Goal: Task Accomplishment & Management: Use online tool/utility

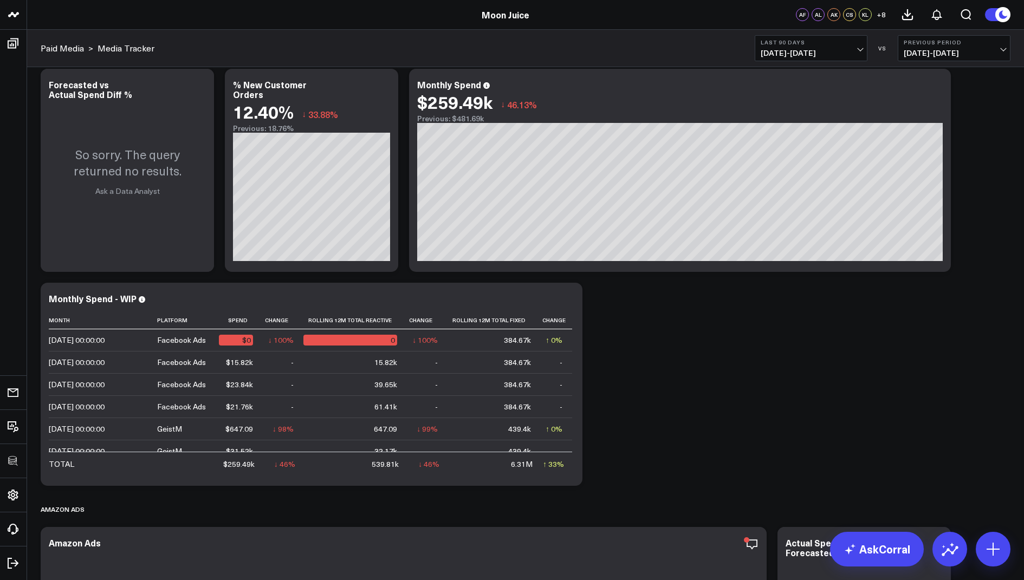
click at [798, 54] on span "05/31/25 - 08/28/25" at bounding box center [811, 53] width 101 height 9
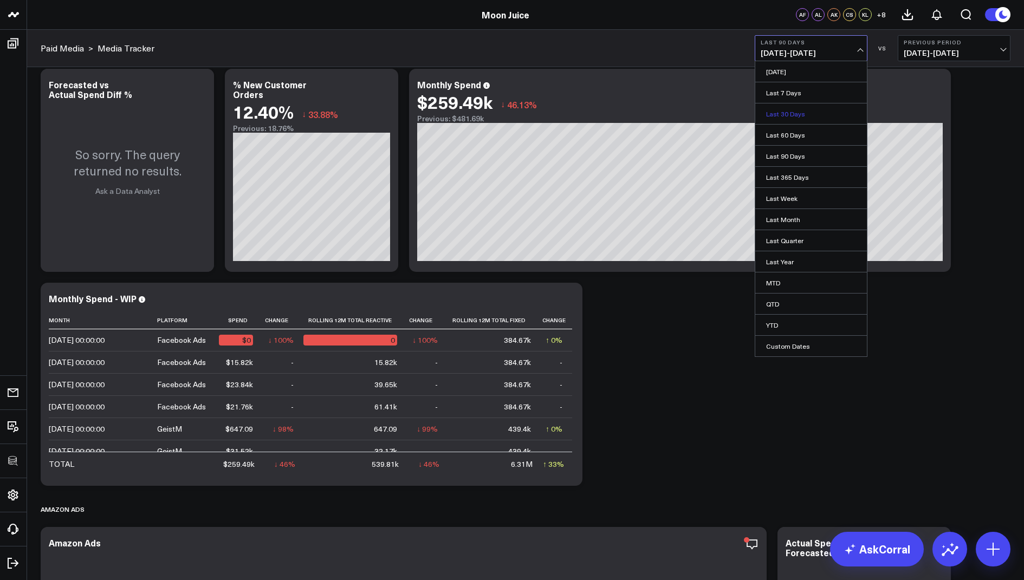
click at [783, 111] on link "Last 30 Days" at bounding box center [811, 113] width 112 height 21
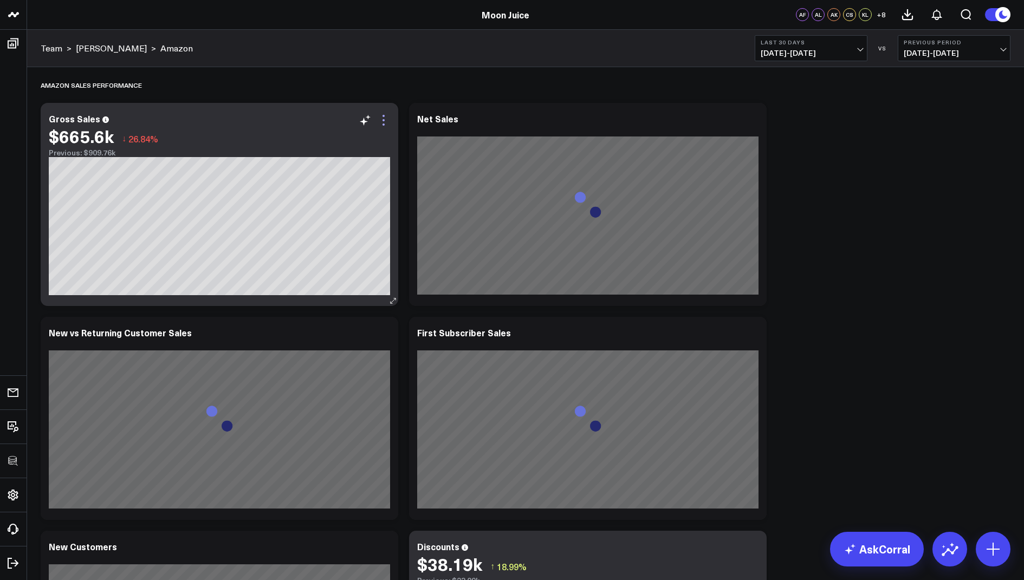
click at [384, 119] on icon at bounding box center [383, 120] width 2 height 2
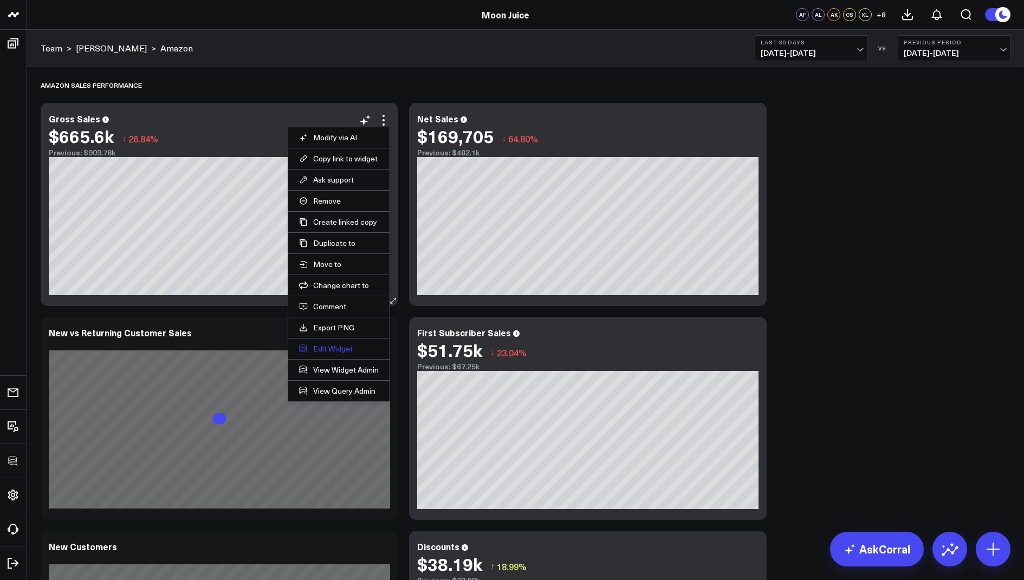
click at [337, 348] on button "Edit Widget" at bounding box center [339, 349] width 80 height 10
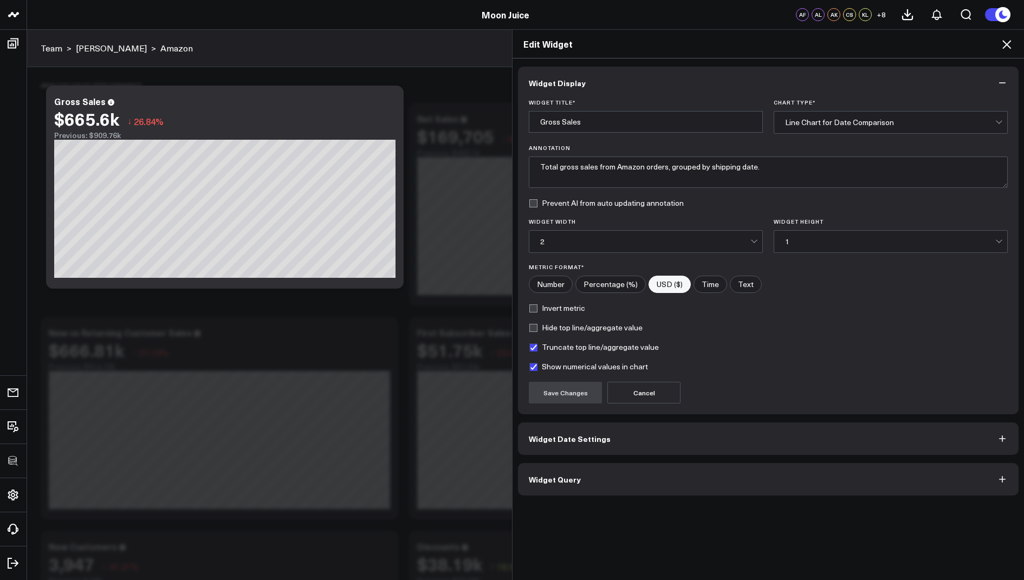
click at [551, 467] on button "Widget Query" at bounding box center [768, 479] width 501 height 33
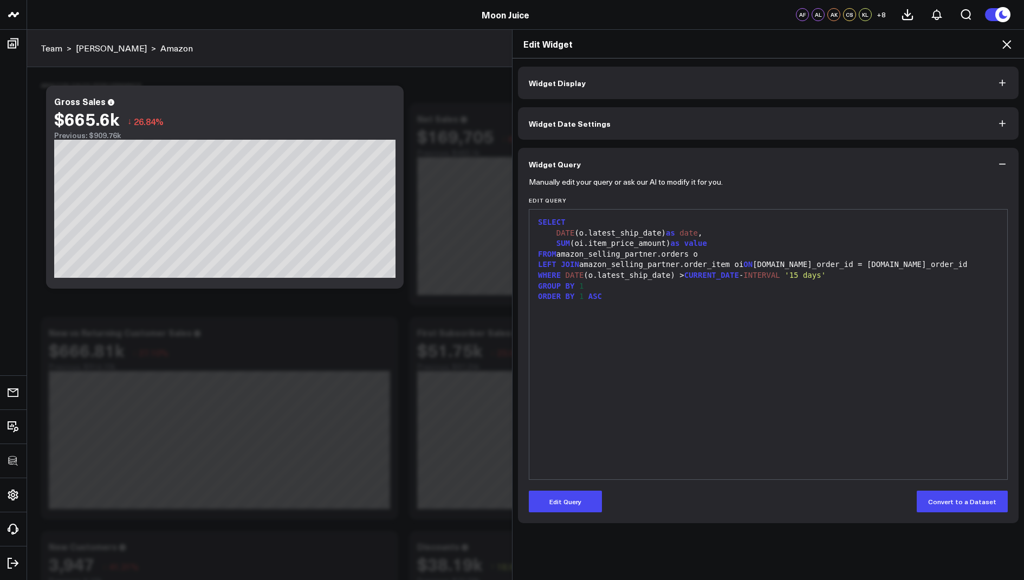
click at [1004, 38] on icon at bounding box center [1006, 44] width 13 height 13
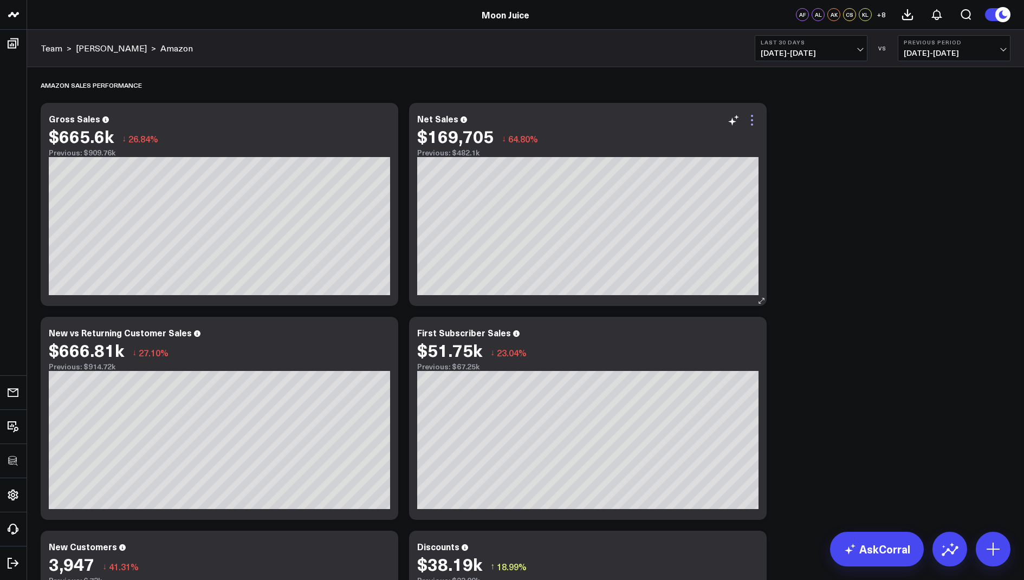
click at [748, 119] on icon at bounding box center [751, 120] width 13 height 13
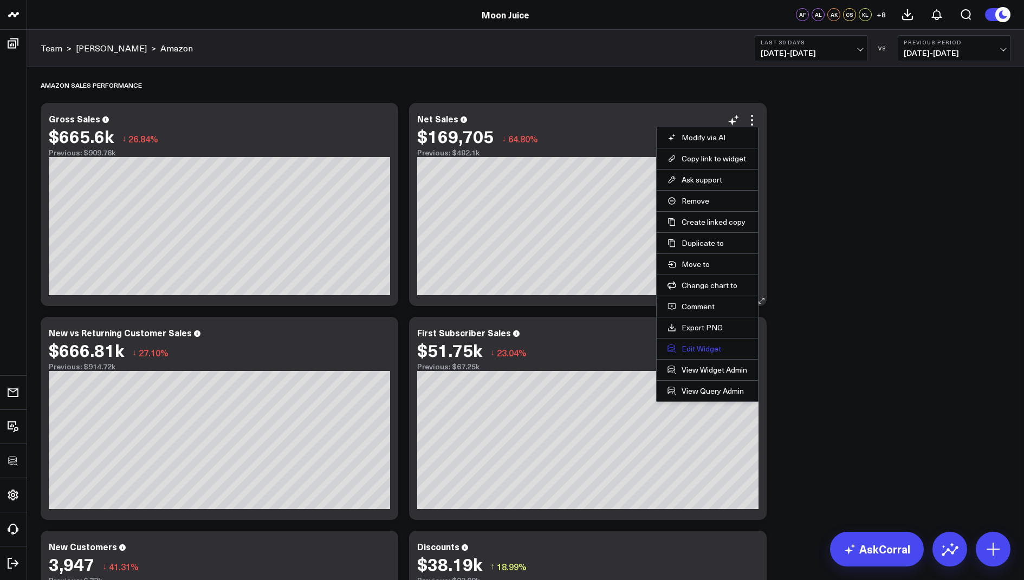
click at [689, 344] on button "Edit Widget" at bounding box center [707, 349] width 80 height 10
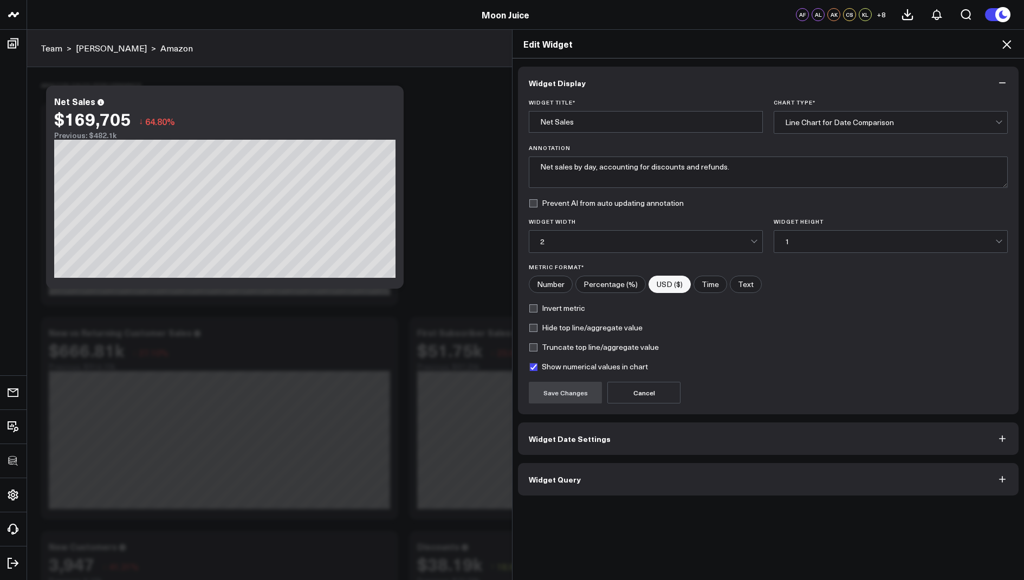
click at [535, 480] on span "Widget Query" at bounding box center [555, 479] width 52 height 9
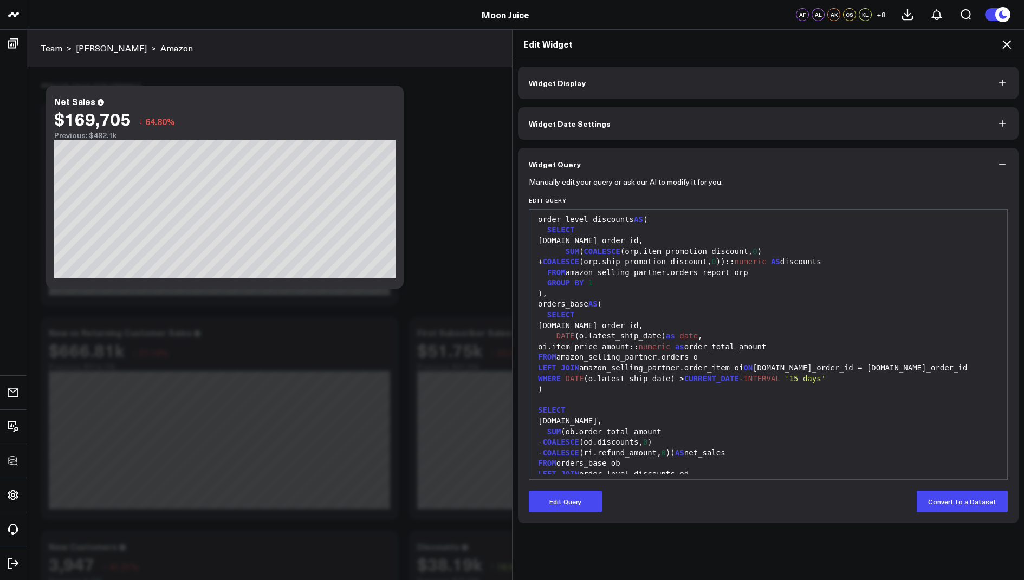
scroll to position [150, 0]
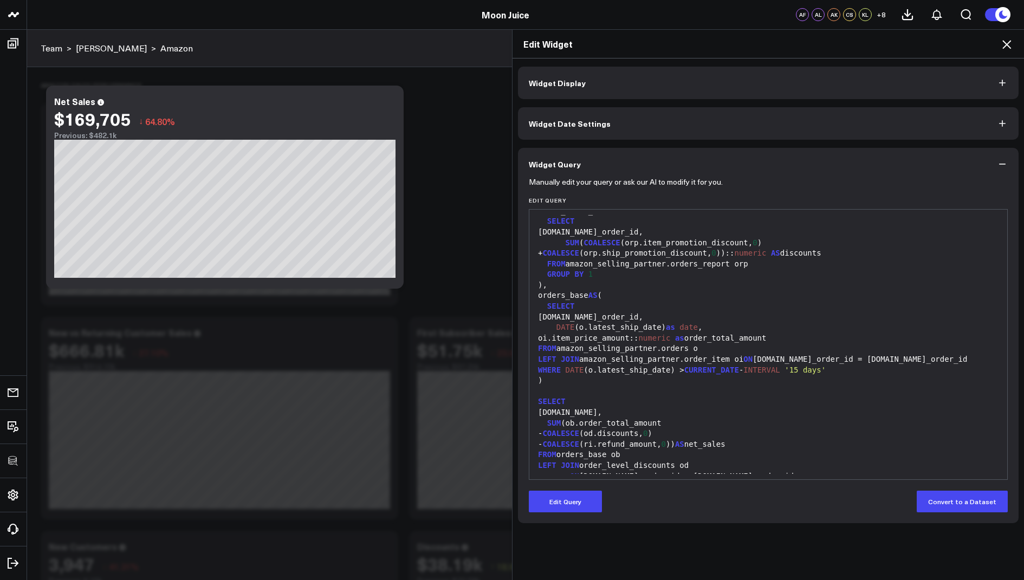
click at [1008, 38] on icon at bounding box center [1006, 44] width 13 height 13
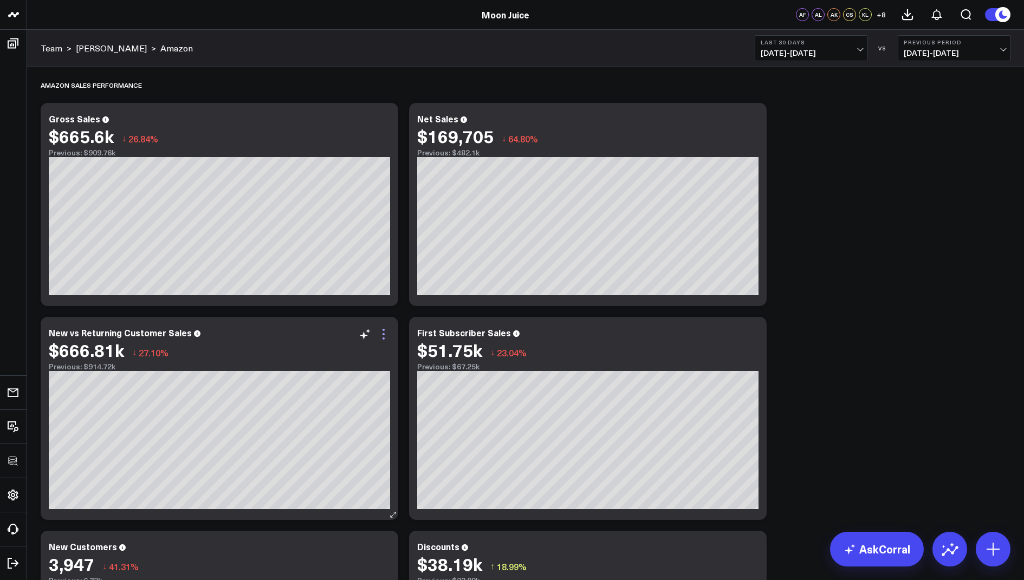
click at [382, 331] on icon at bounding box center [383, 334] width 13 height 13
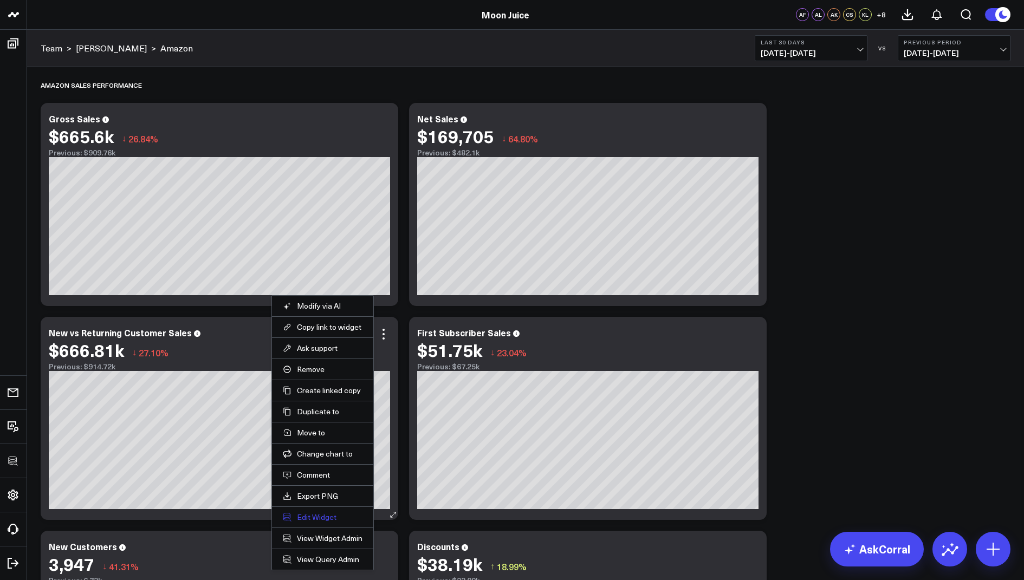
click at [309, 515] on button "Edit Widget" at bounding box center [323, 517] width 80 height 10
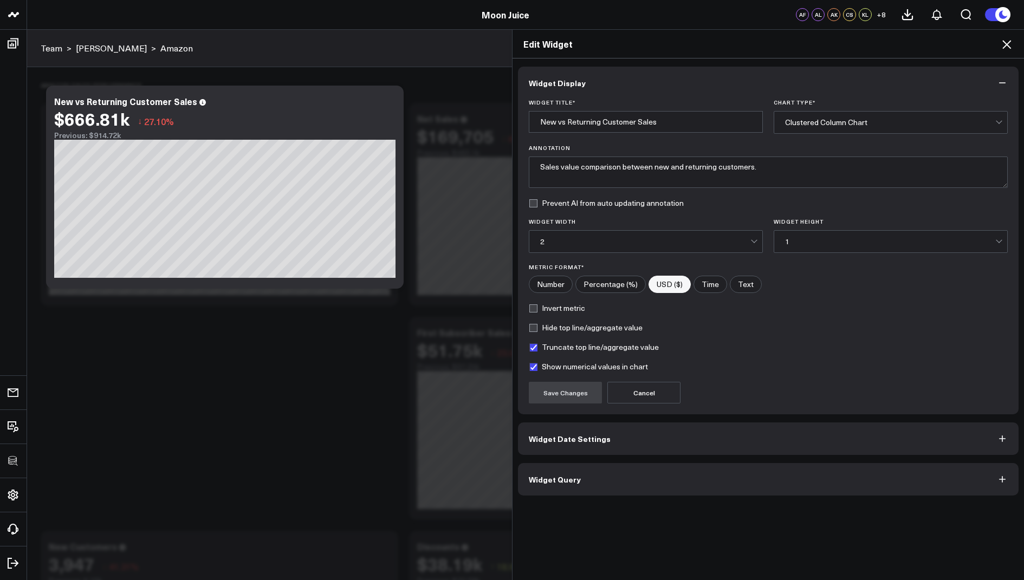
click at [594, 470] on button "Widget Query" at bounding box center [768, 479] width 501 height 33
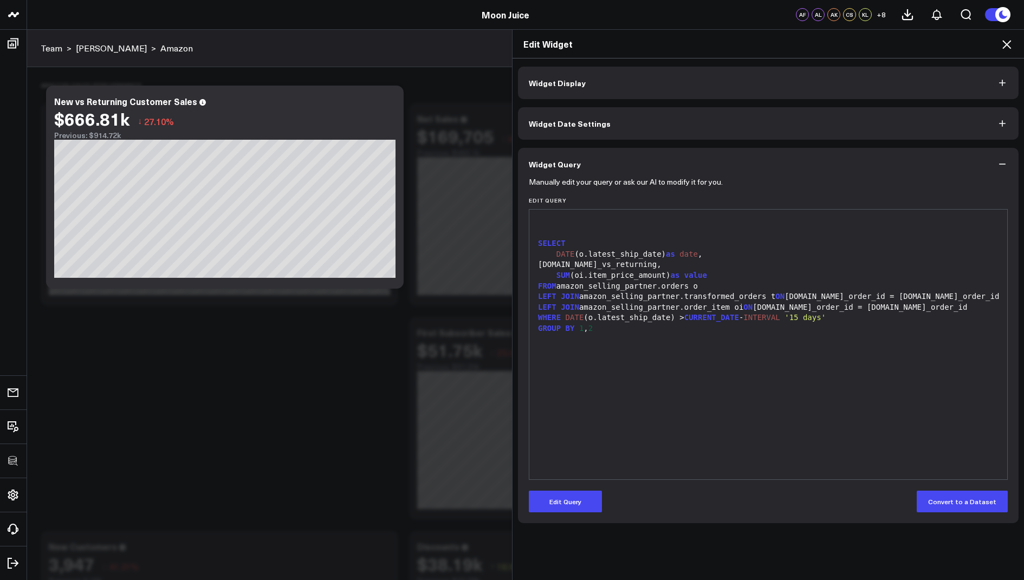
click at [1004, 47] on icon at bounding box center [1006, 44] width 9 height 9
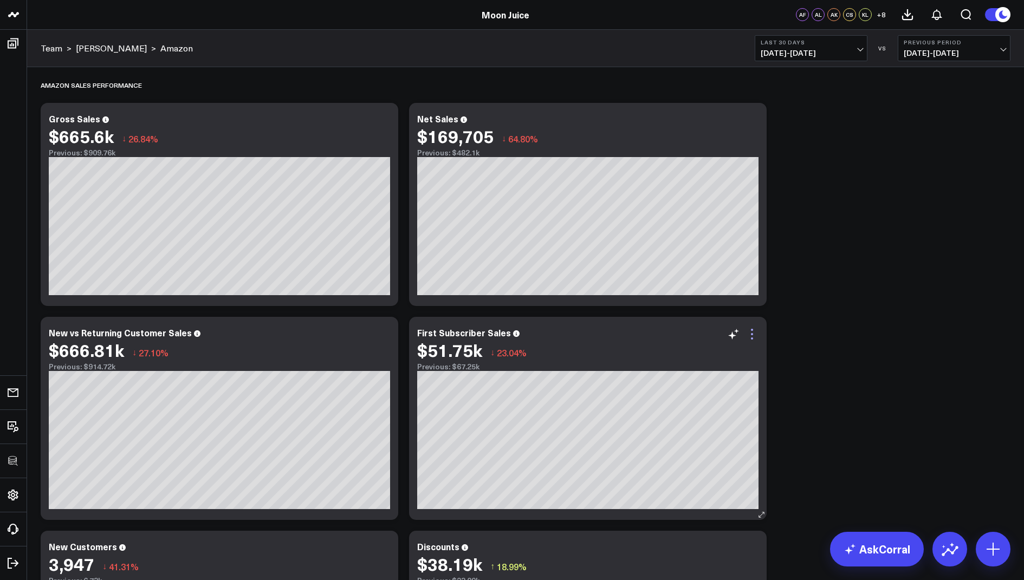
click at [753, 332] on icon at bounding box center [751, 334] width 13 height 13
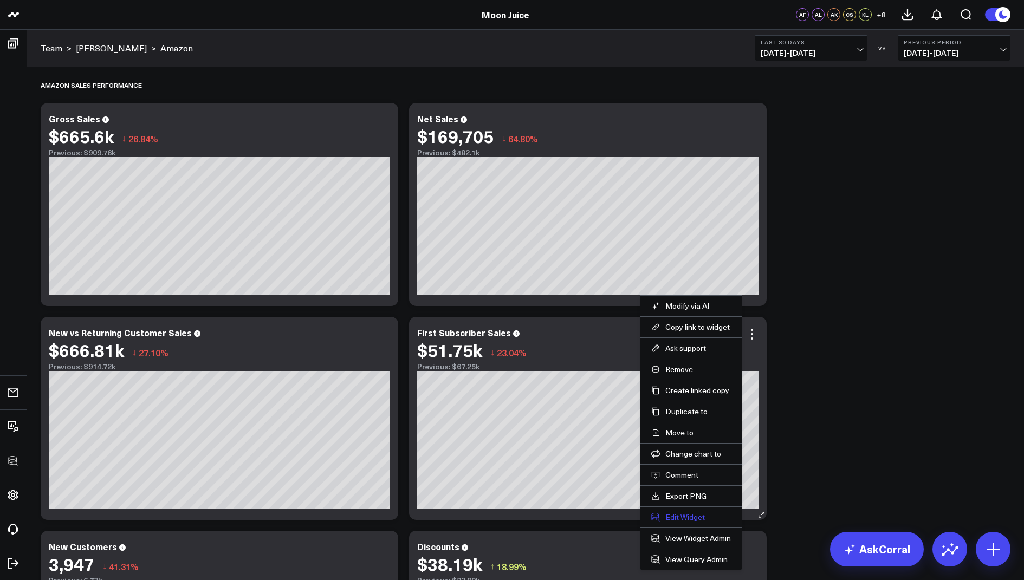
click at [673, 514] on button "Edit Widget" at bounding box center [691, 517] width 80 height 10
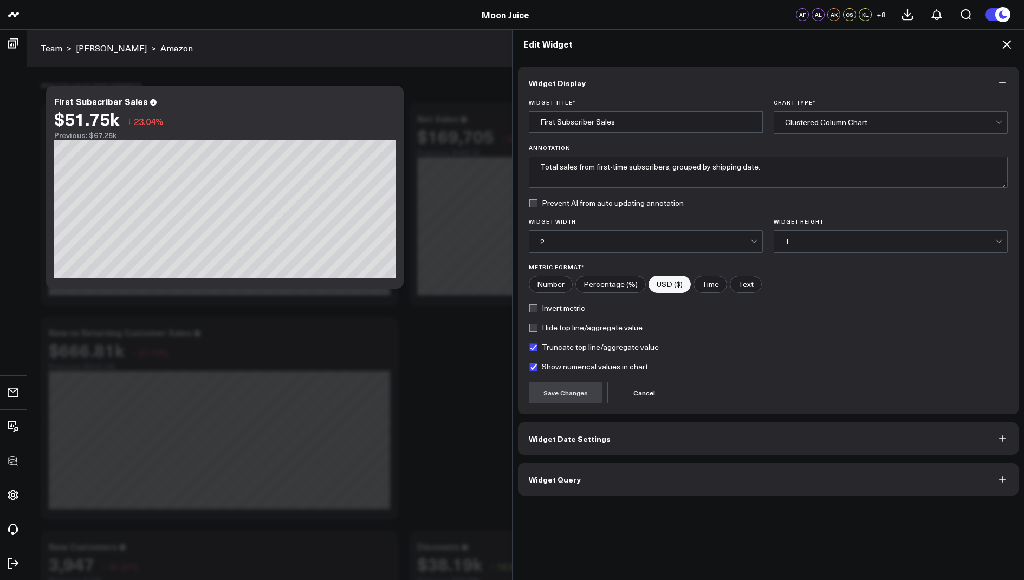
click at [562, 477] on span "Widget Query" at bounding box center [555, 479] width 52 height 9
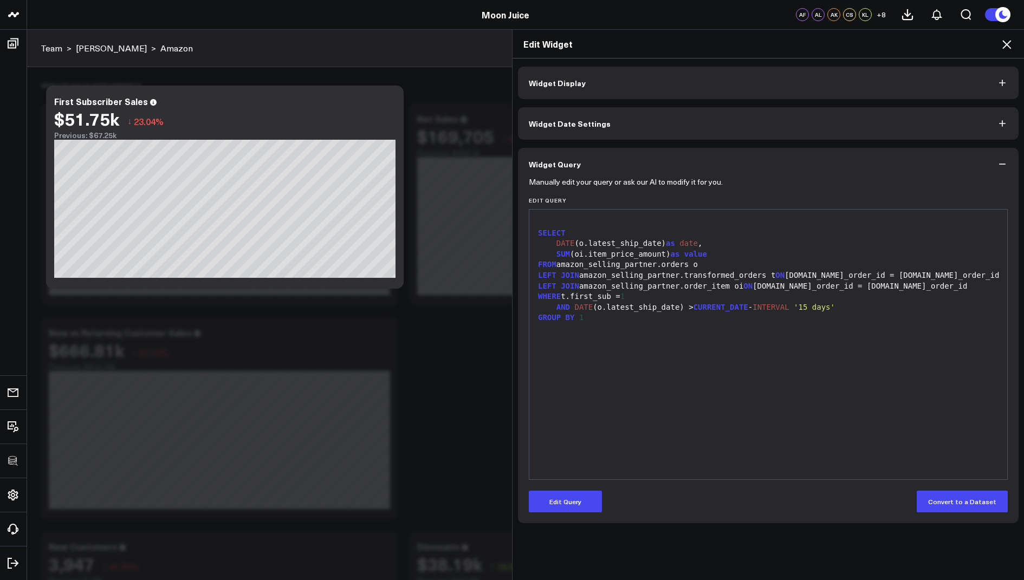
click at [1005, 43] on icon at bounding box center [1006, 44] width 9 height 9
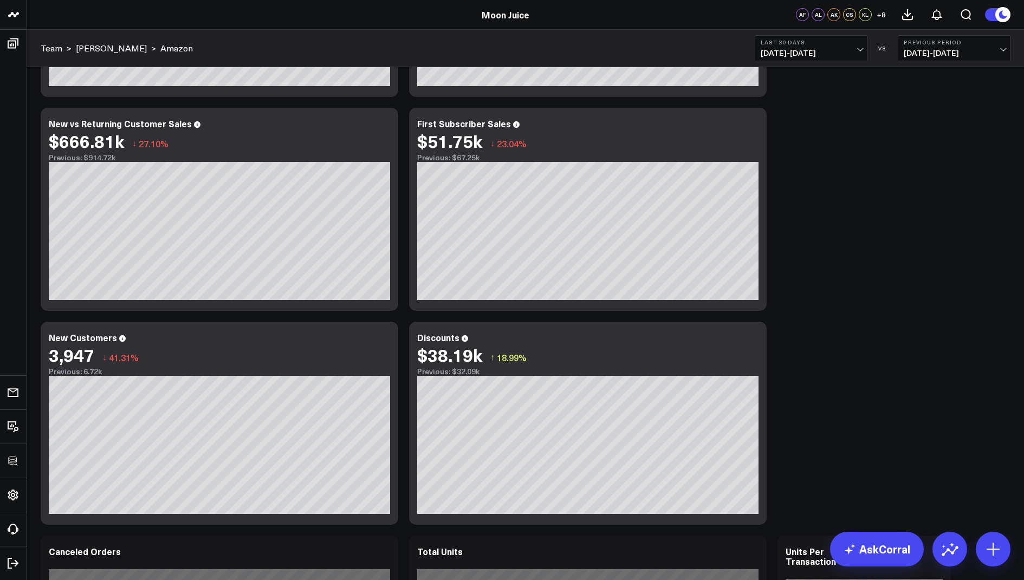
scroll to position [275, 0]
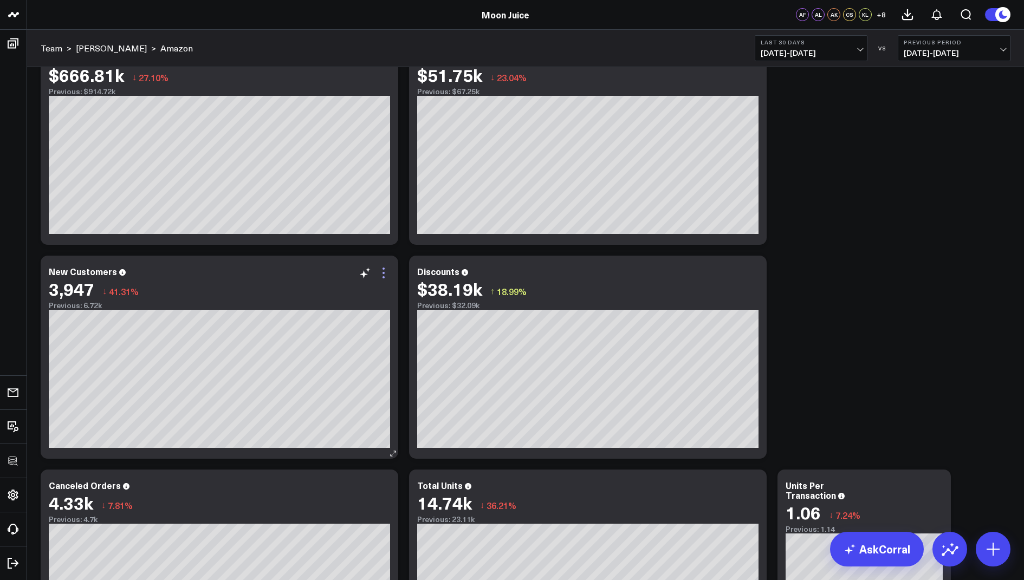
click at [382, 274] on icon at bounding box center [383, 273] width 13 height 13
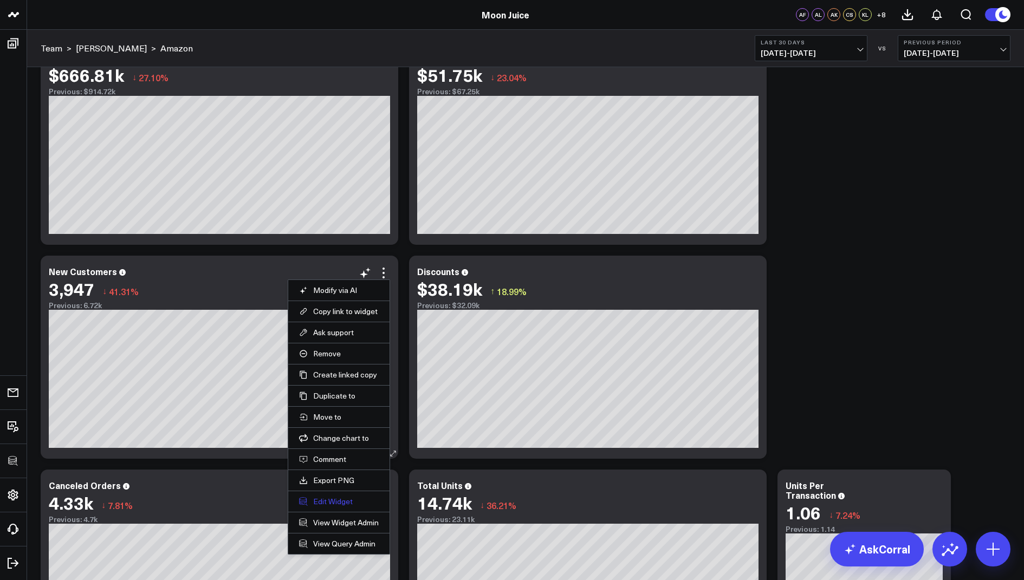
click at [323, 497] on button "Edit Widget" at bounding box center [339, 502] width 80 height 10
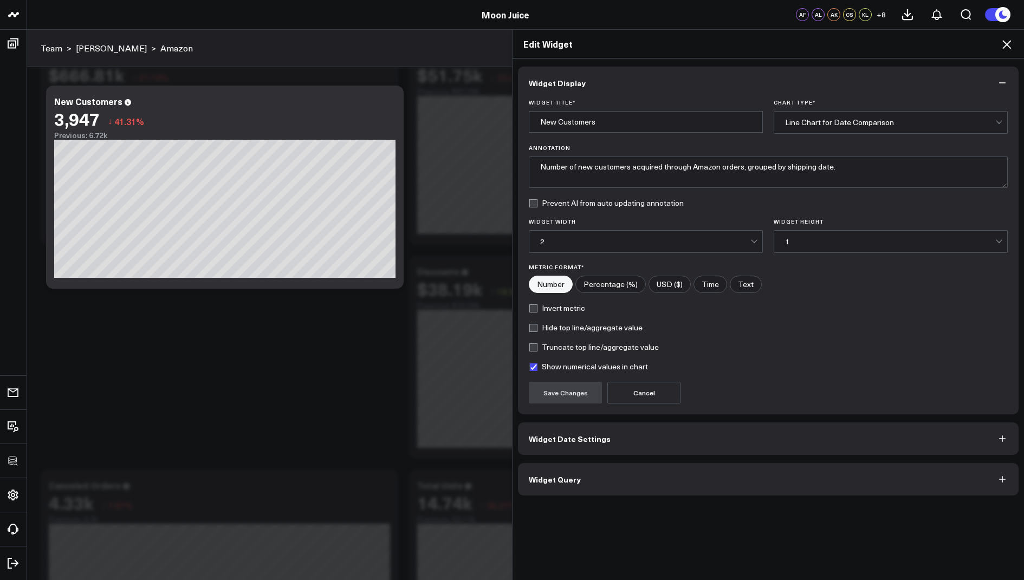
click at [554, 482] on button "Widget Query" at bounding box center [768, 479] width 501 height 33
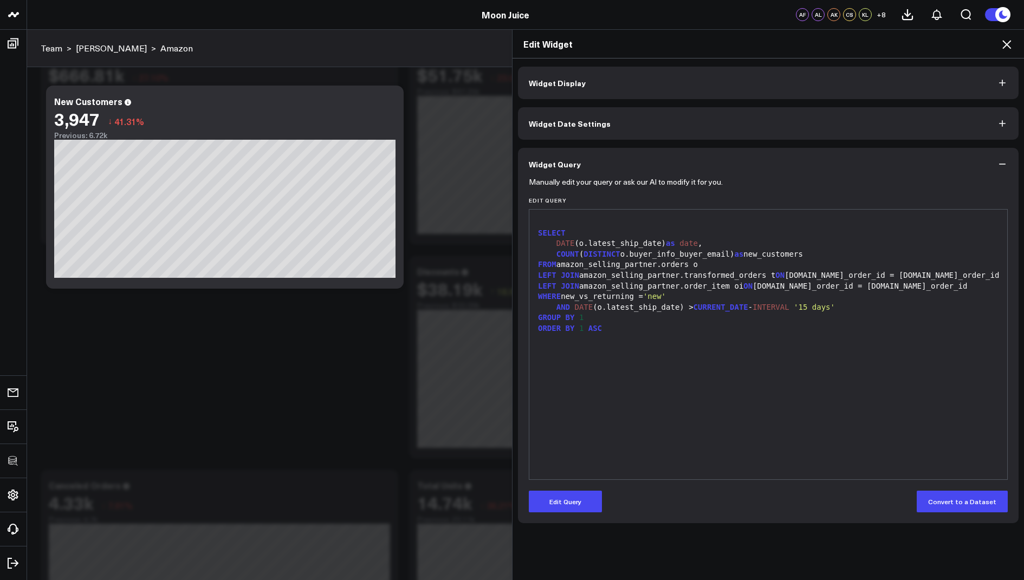
click at [1009, 44] on icon at bounding box center [1006, 44] width 13 height 13
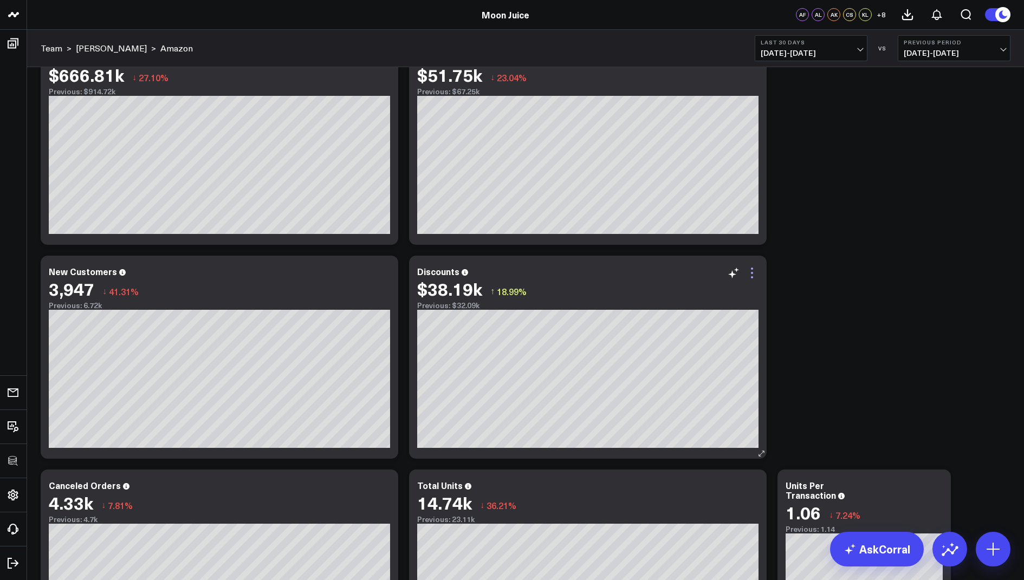
click at [755, 270] on icon at bounding box center [751, 273] width 13 height 13
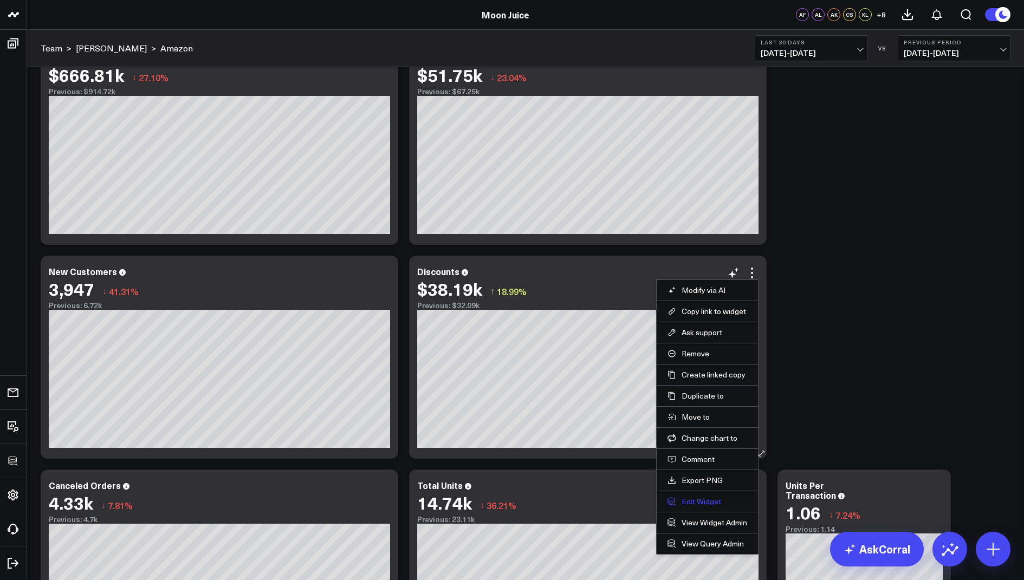
click at [678, 497] on button "Edit Widget" at bounding box center [707, 502] width 80 height 10
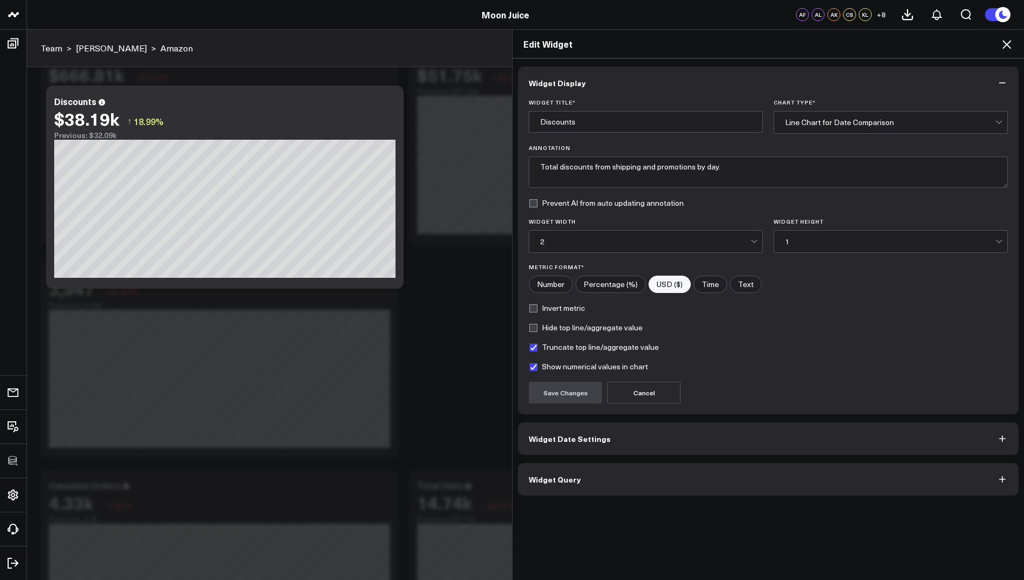
click at [558, 483] on button "Widget Query" at bounding box center [768, 479] width 501 height 33
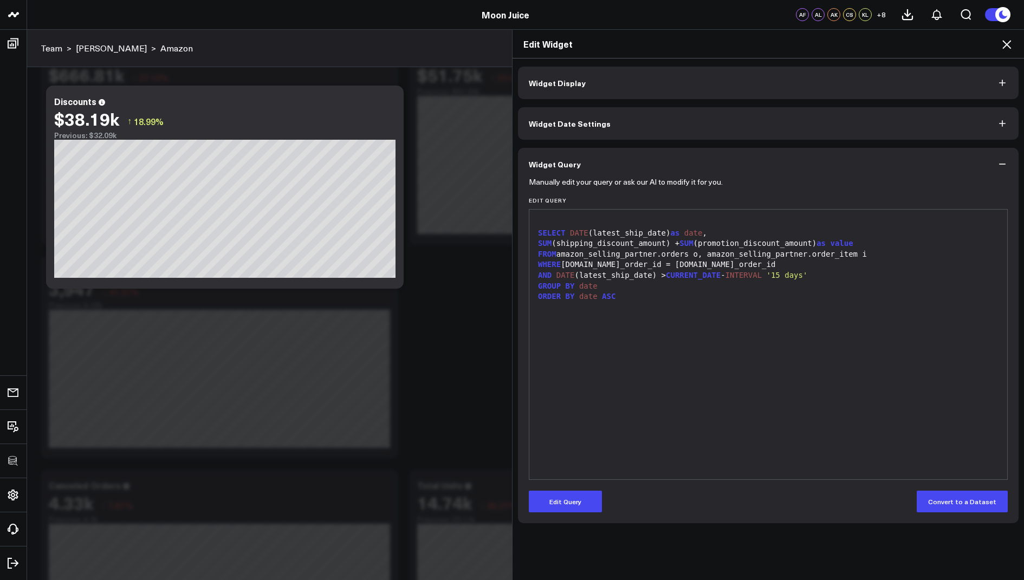
click at [1009, 41] on icon at bounding box center [1006, 44] width 13 height 13
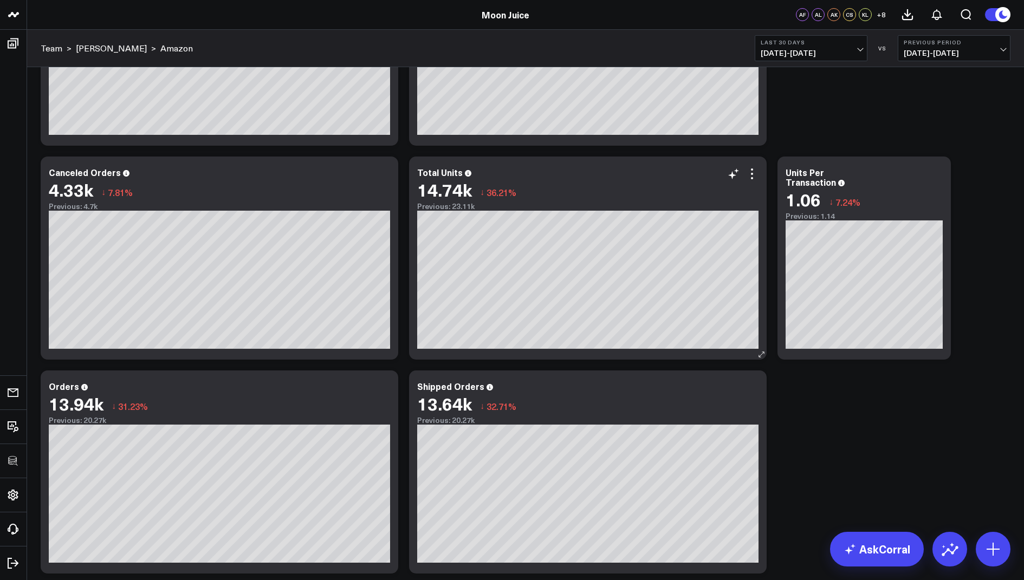
scroll to position [589, 0]
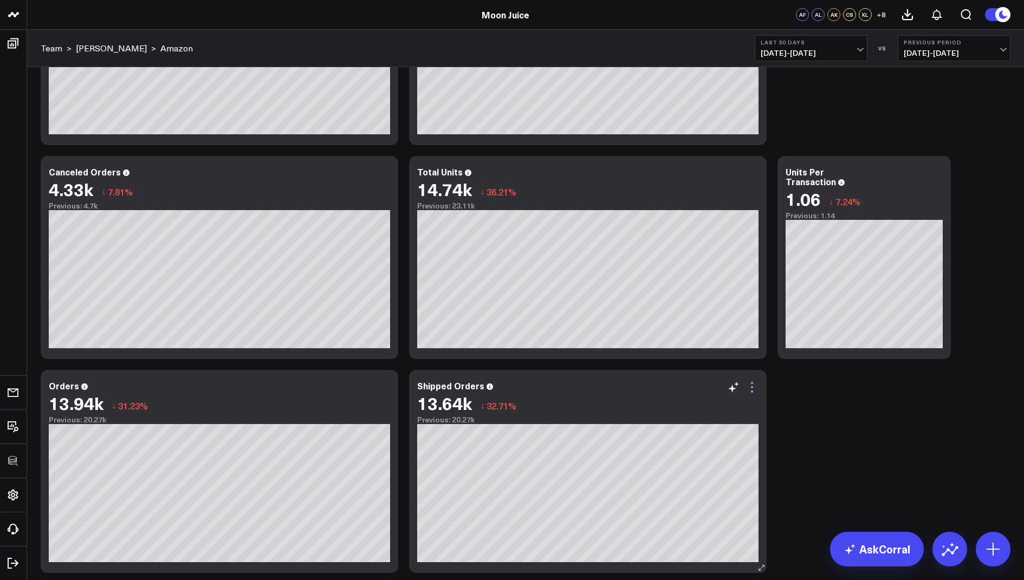
click at [755, 389] on icon at bounding box center [751, 387] width 13 height 13
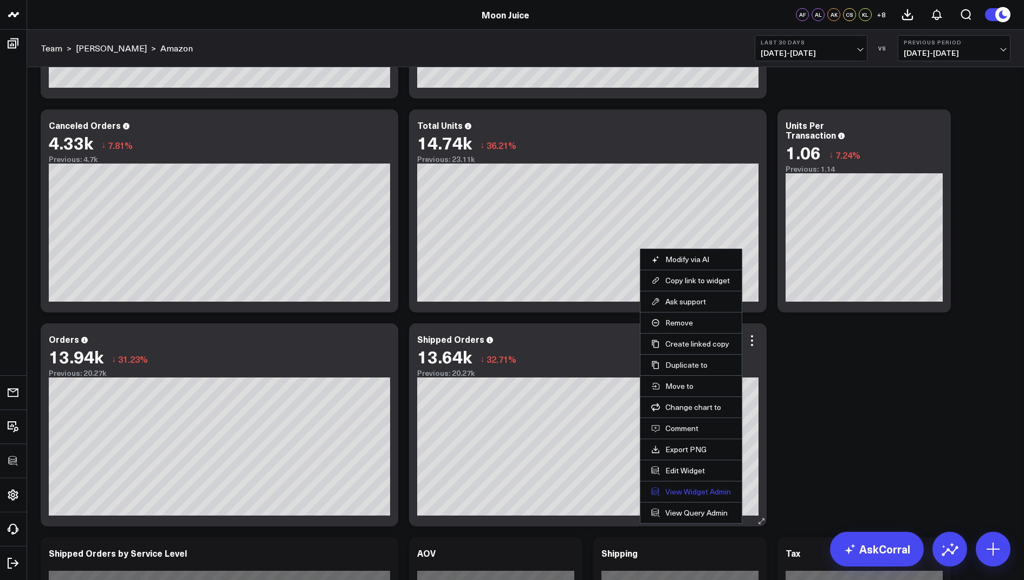
scroll to position [709, 0]
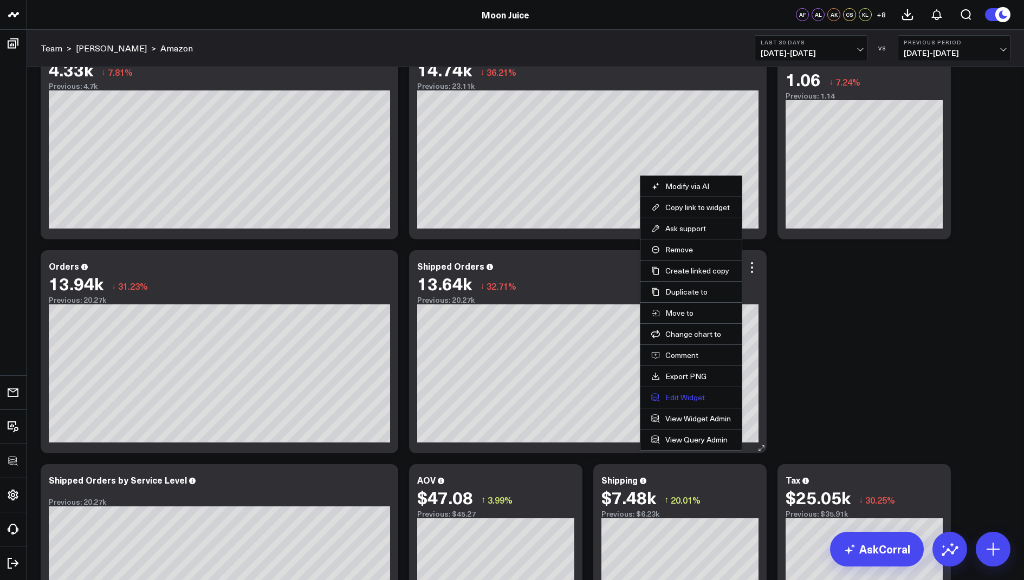
click at [681, 395] on button "Edit Widget" at bounding box center [691, 398] width 80 height 10
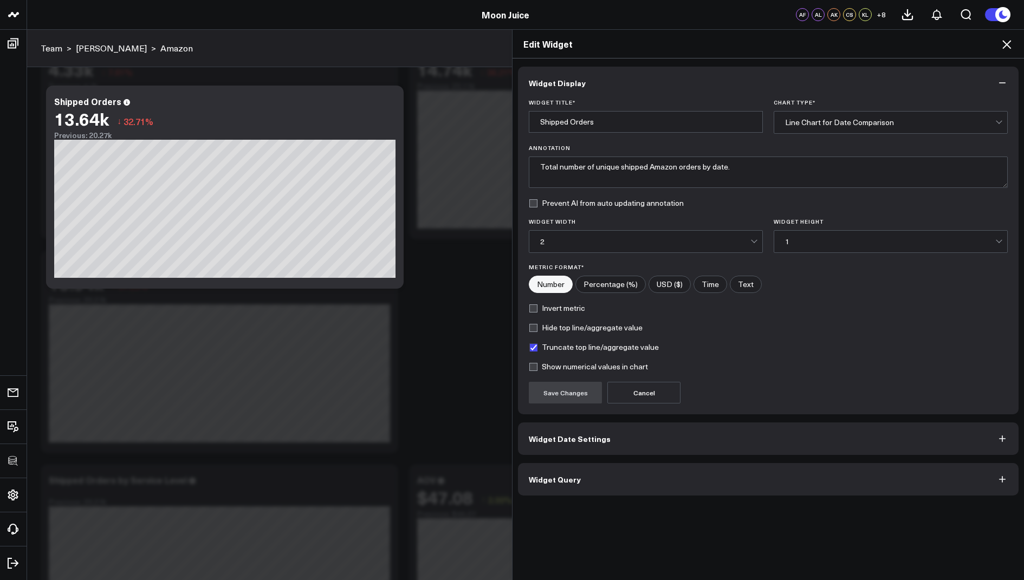
click at [565, 482] on span "Widget Query" at bounding box center [555, 479] width 52 height 9
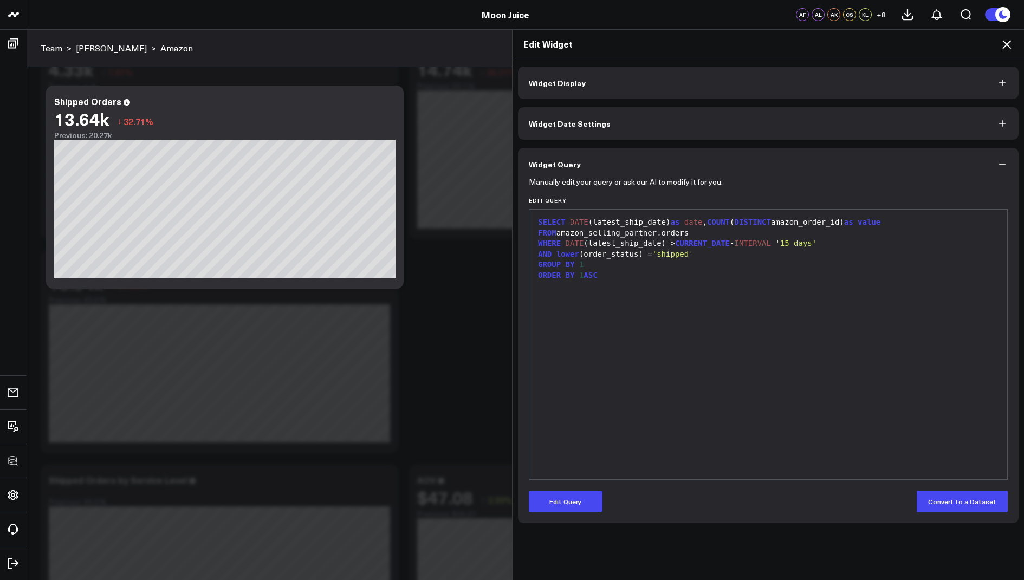
click at [1005, 40] on icon at bounding box center [1006, 44] width 13 height 13
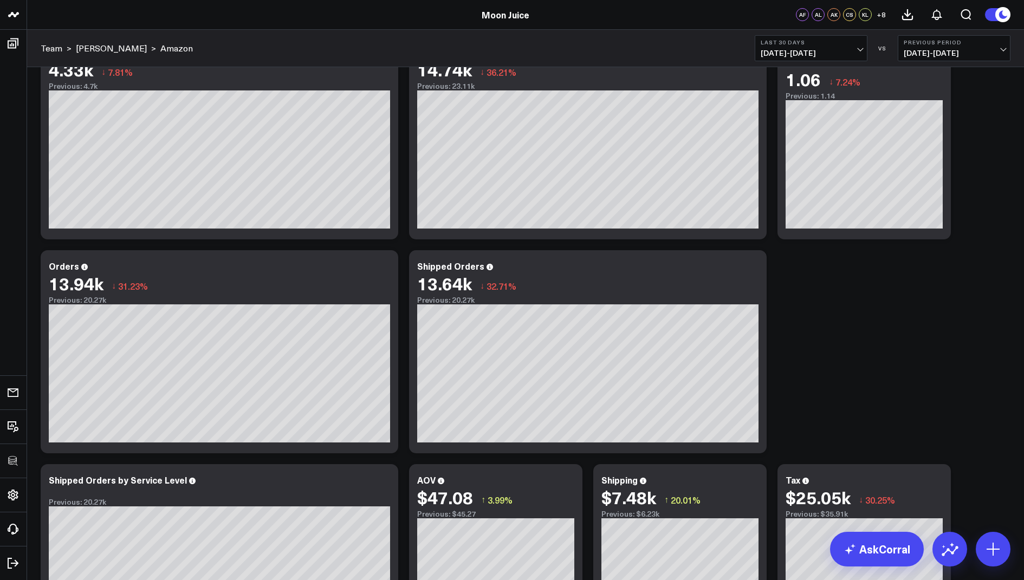
scroll to position [972, 0]
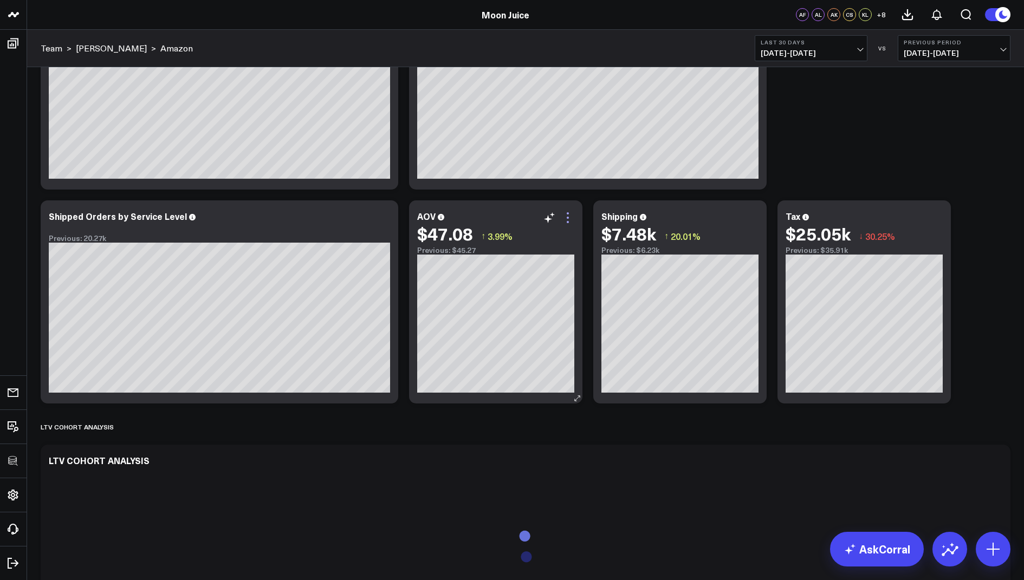
click at [565, 219] on icon at bounding box center [567, 217] width 13 height 13
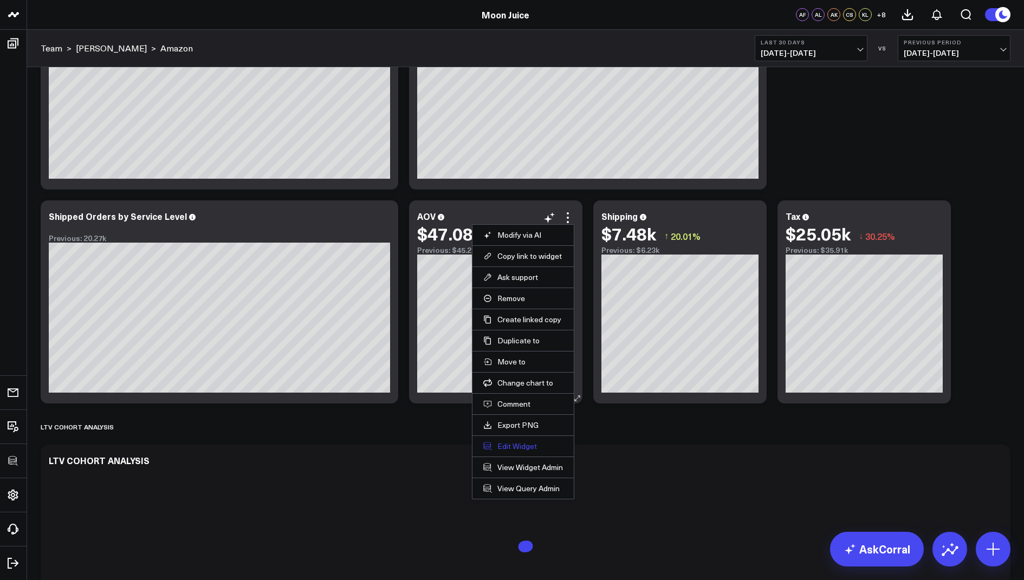
click at [508, 441] on button "Edit Widget" at bounding box center [523, 446] width 80 height 10
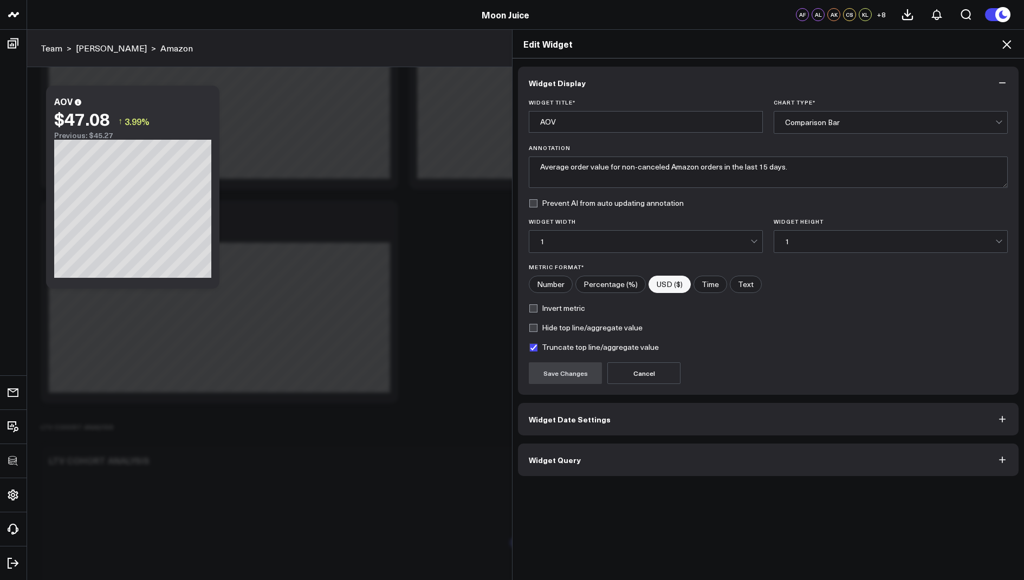
click at [554, 456] on span "Widget Query" at bounding box center [555, 460] width 52 height 9
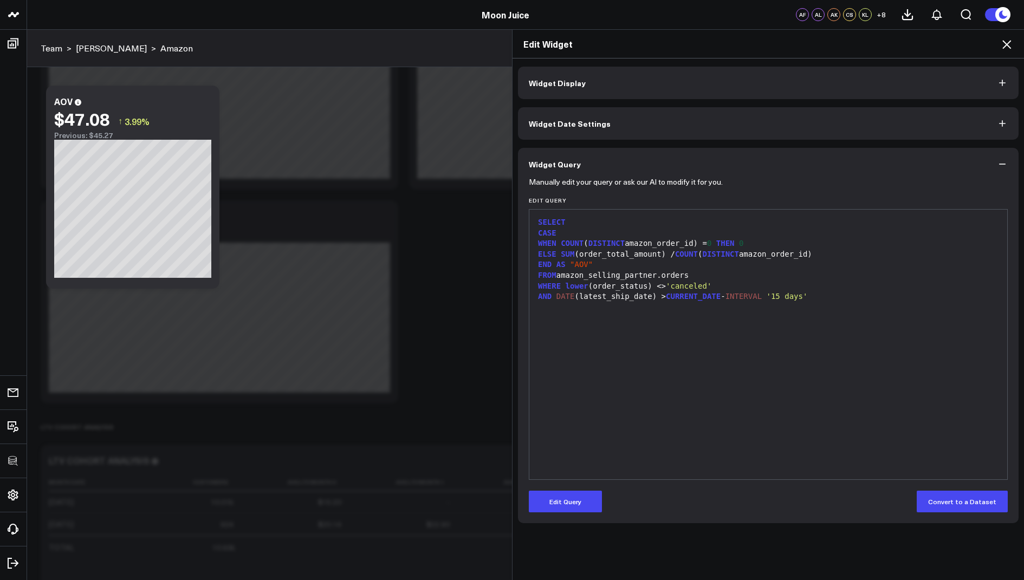
click at [1003, 40] on icon at bounding box center [1006, 44] width 13 height 13
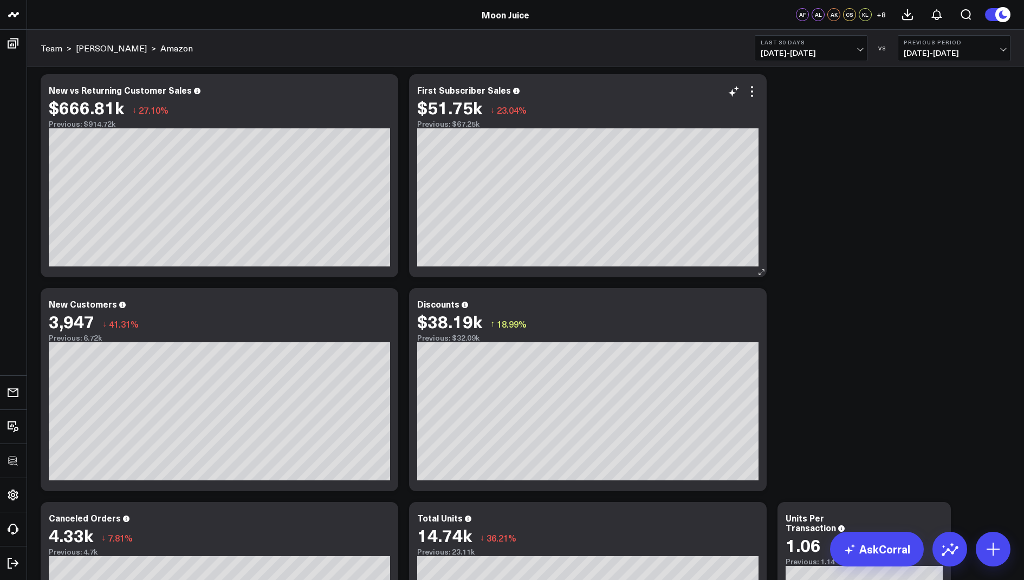
scroll to position [415, 0]
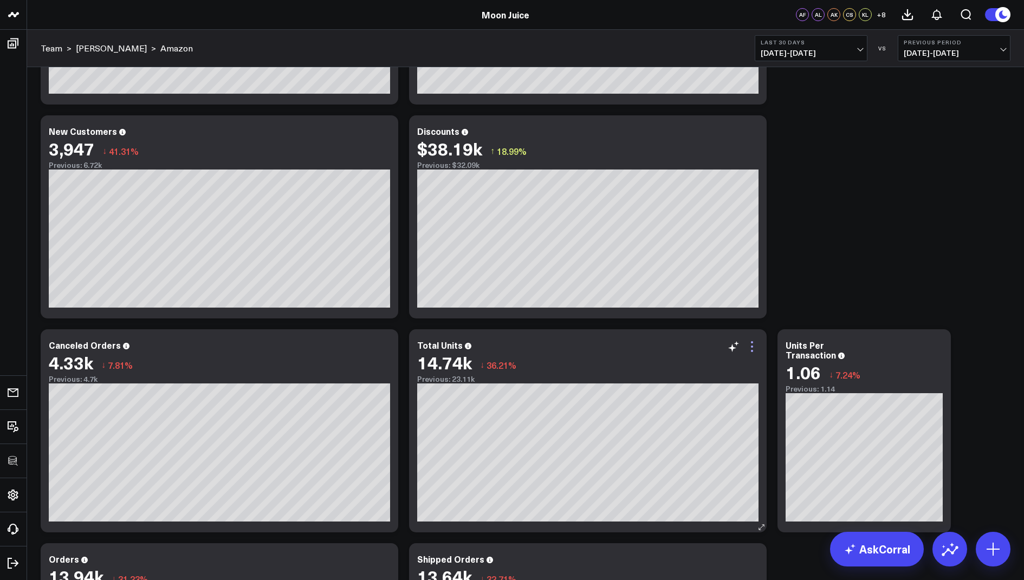
click at [749, 347] on icon at bounding box center [751, 346] width 13 height 13
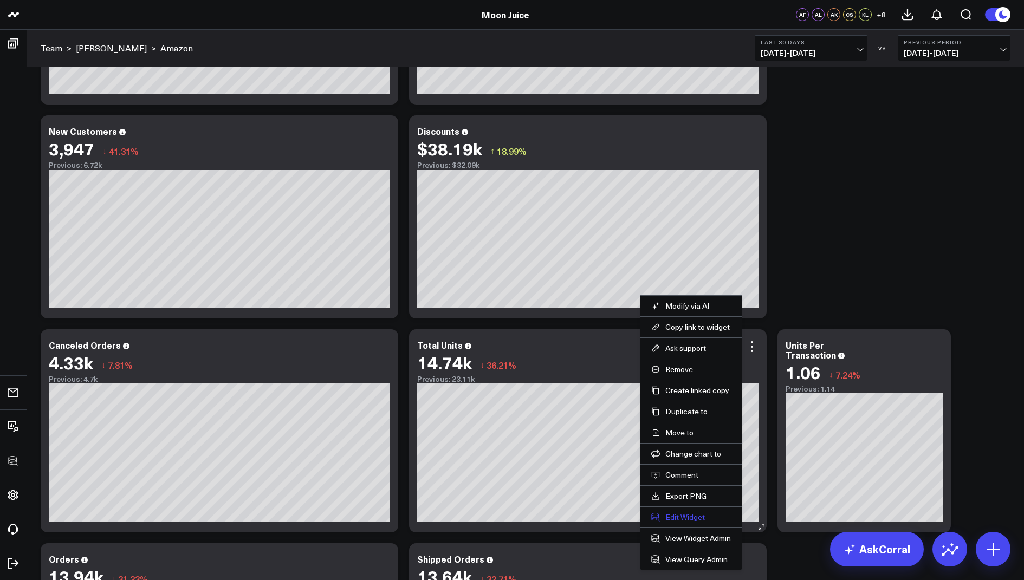
click at [676, 514] on button "Edit Widget" at bounding box center [691, 517] width 80 height 10
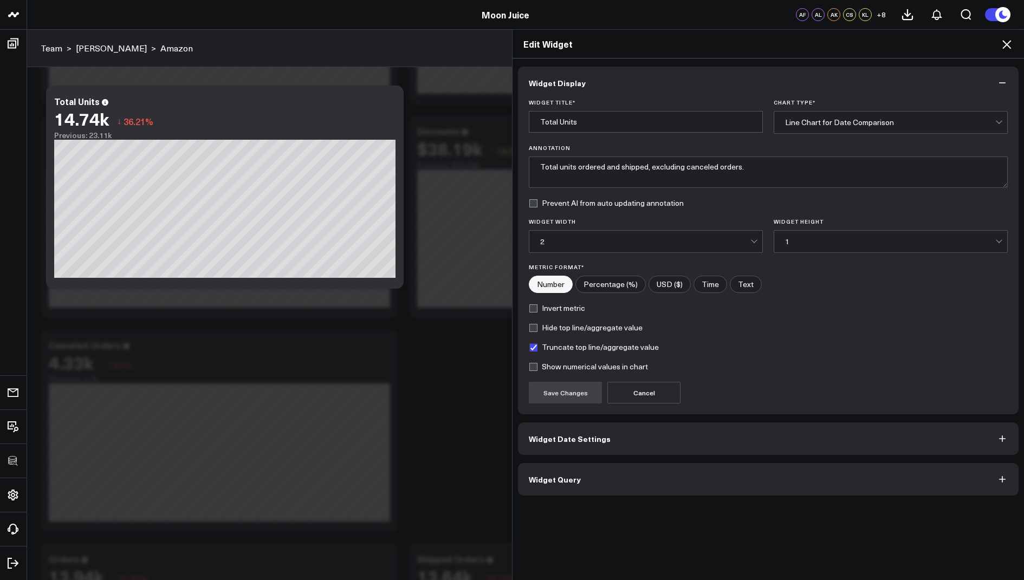
click at [551, 486] on button "Widget Query" at bounding box center [768, 479] width 501 height 33
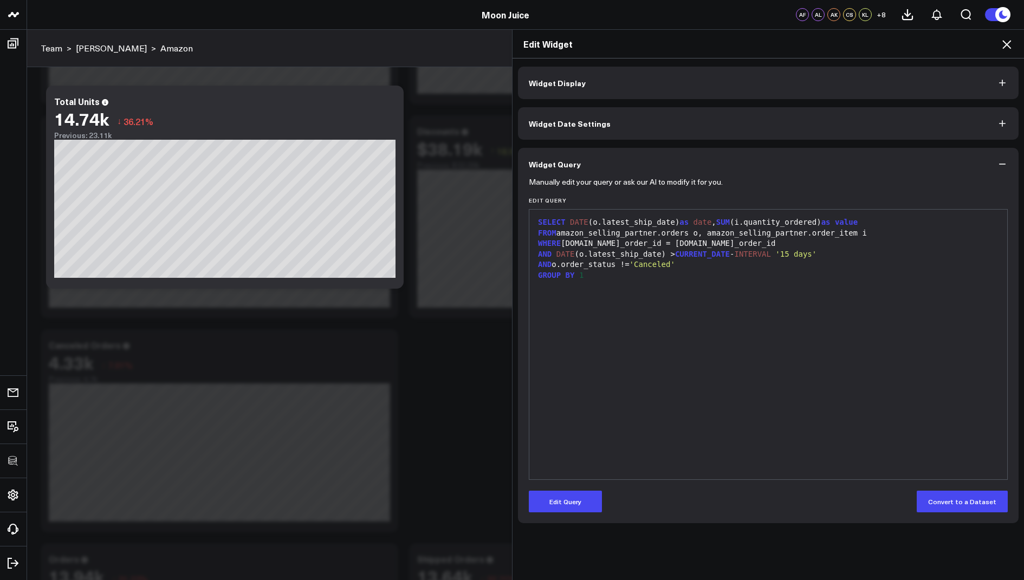
click at [1002, 43] on icon at bounding box center [1006, 44] width 13 height 13
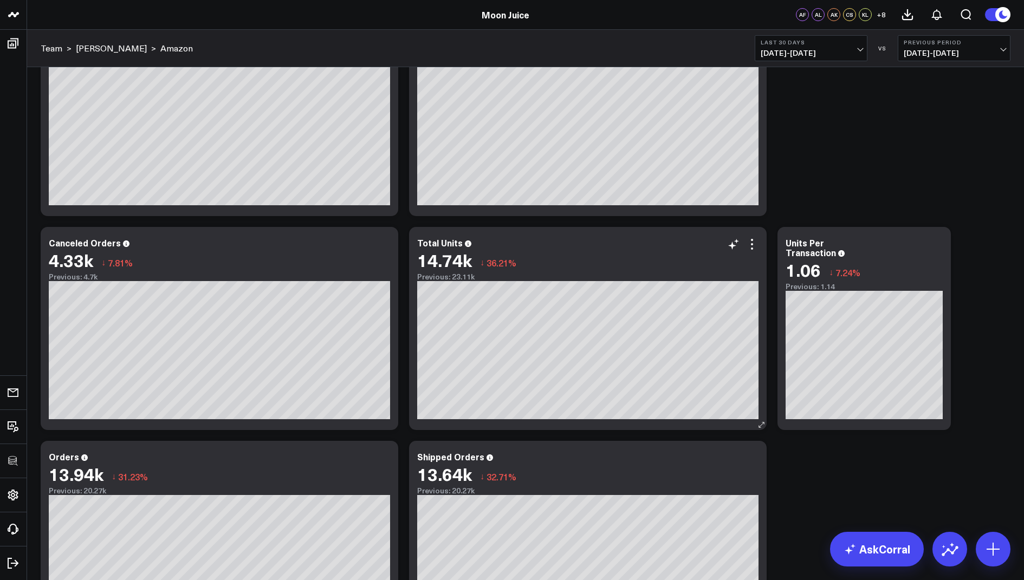
scroll to position [601, 0]
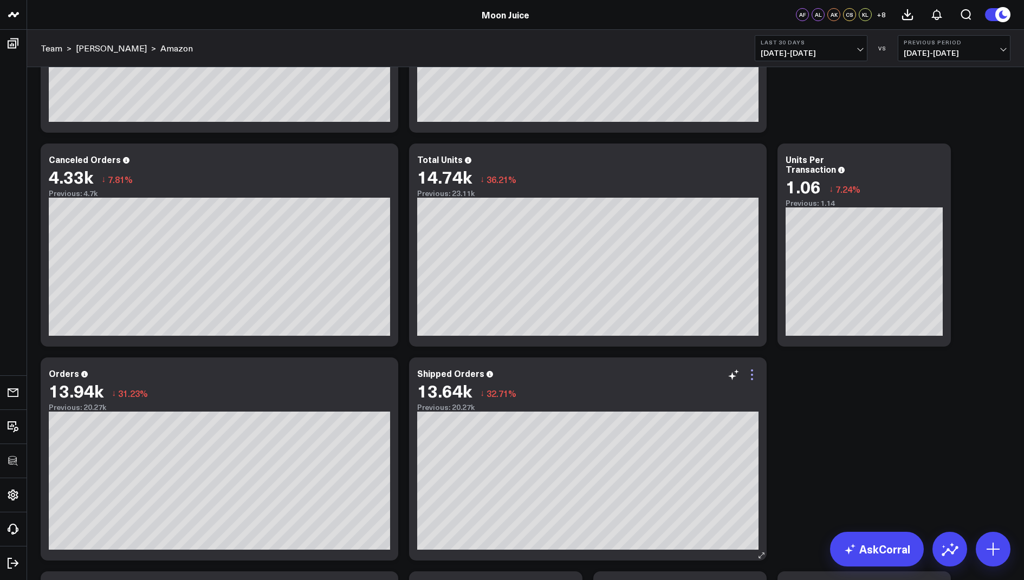
click at [754, 378] on icon at bounding box center [751, 374] width 13 height 13
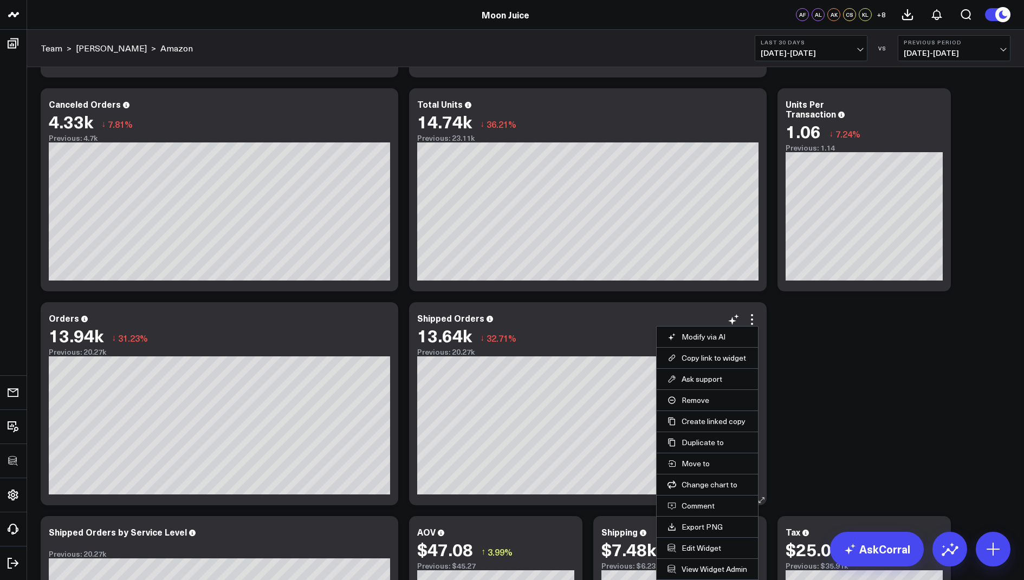
scroll to position [659, 0]
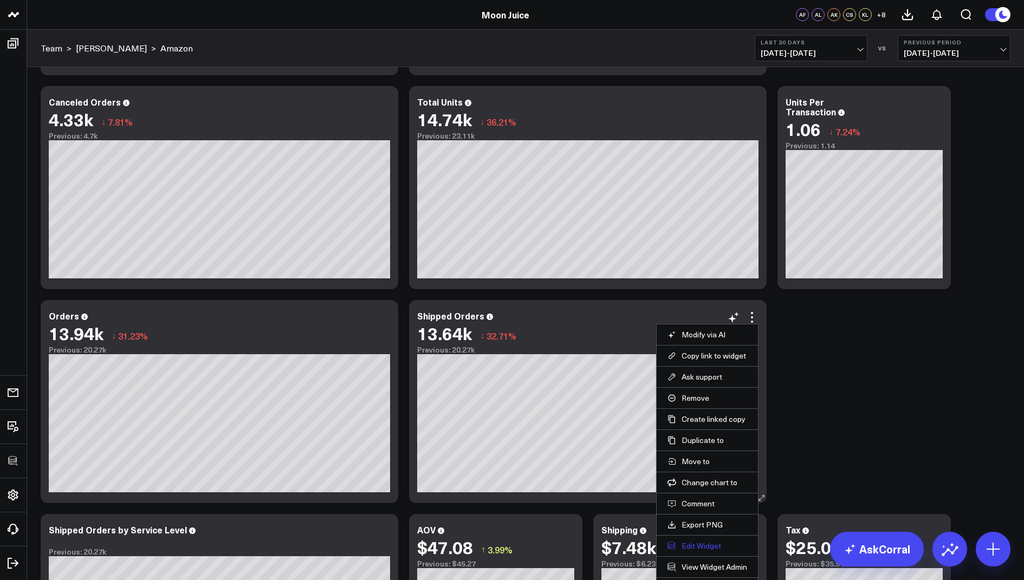
click at [697, 541] on button "Edit Widget" at bounding box center [707, 546] width 80 height 10
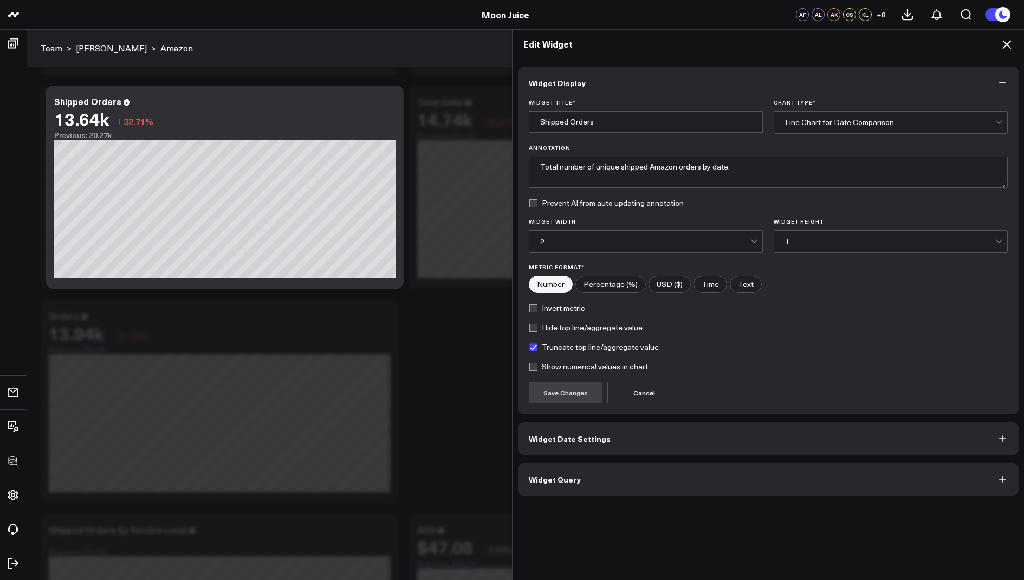
click at [553, 477] on span "Widget Query" at bounding box center [555, 479] width 52 height 9
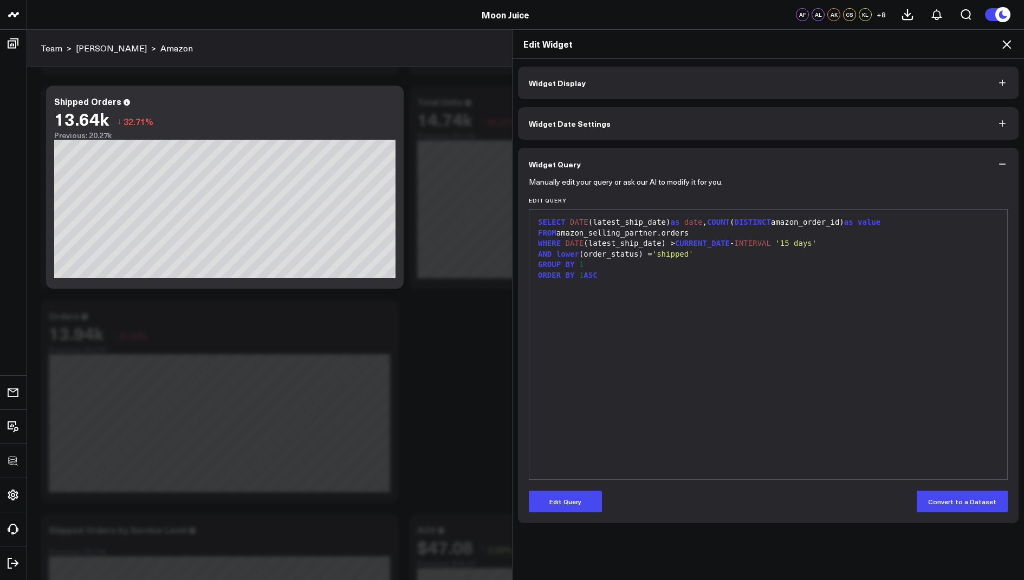
click at [999, 47] on h2 "Edit Widget" at bounding box center [768, 44] width 490 height 12
click at [1005, 47] on icon at bounding box center [1006, 44] width 13 height 13
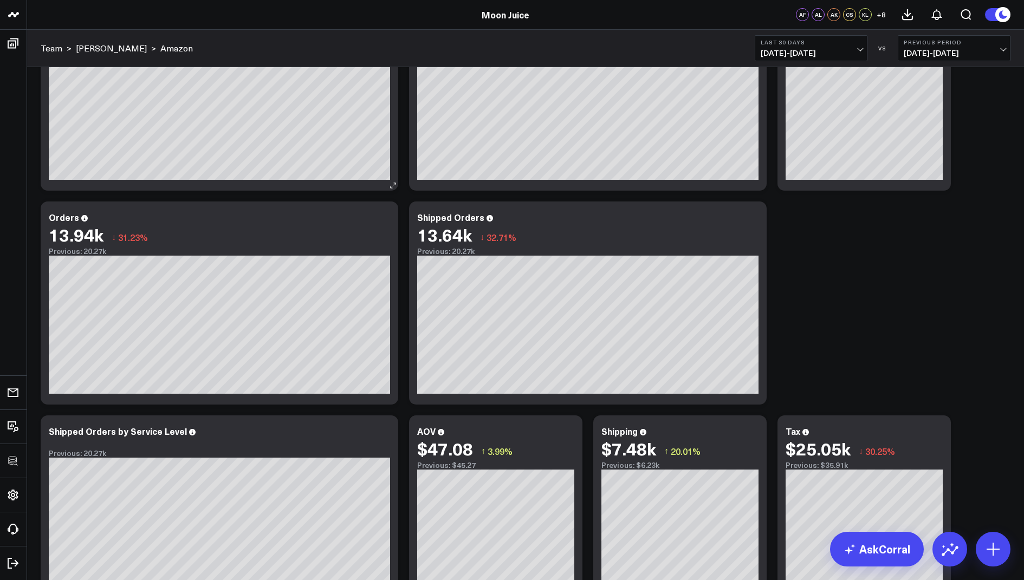
scroll to position [927, 0]
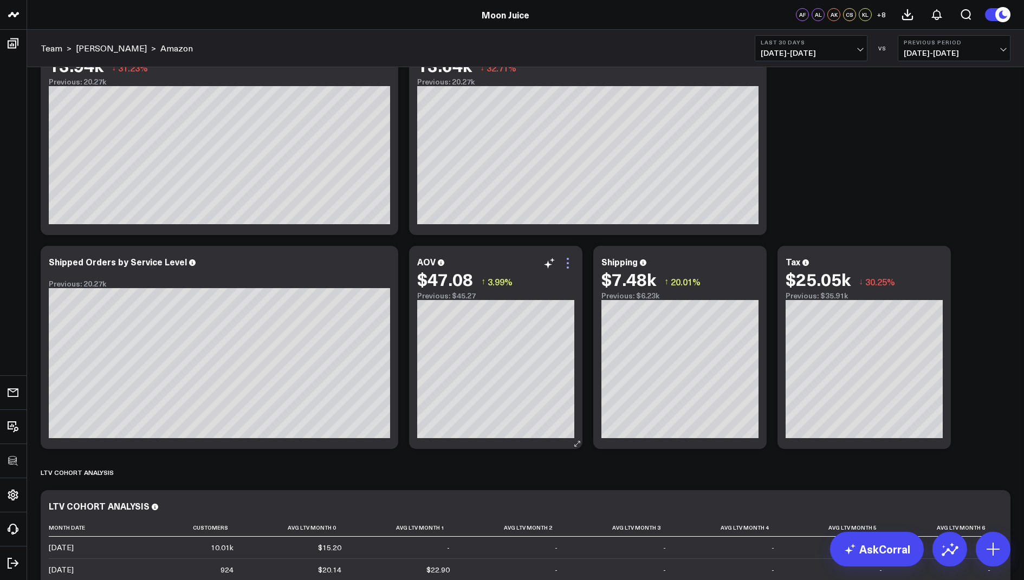
click at [568, 261] on icon at bounding box center [567, 263] width 13 height 13
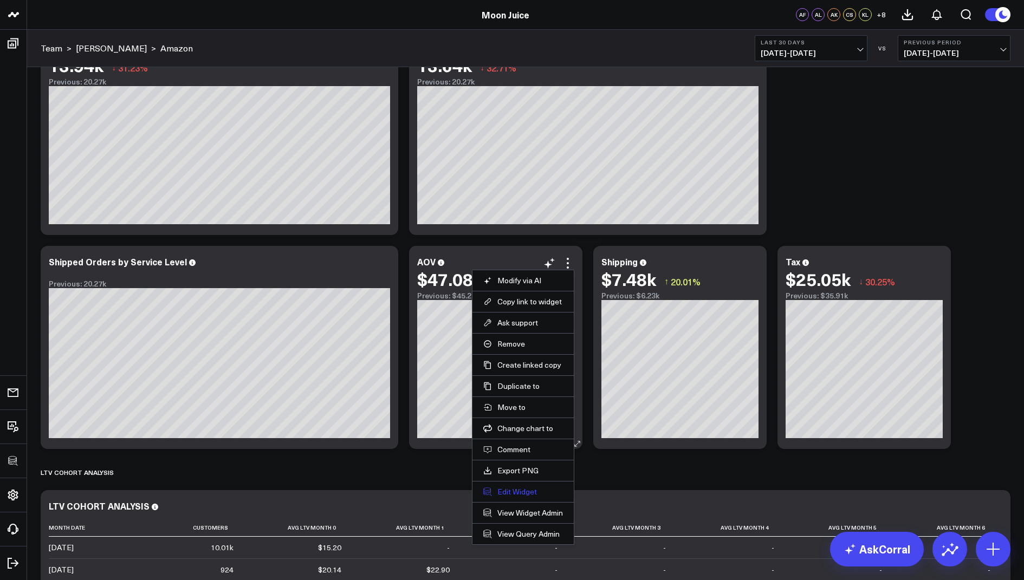
click at [509, 487] on button "Edit Widget" at bounding box center [523, 492] width 80 height 10
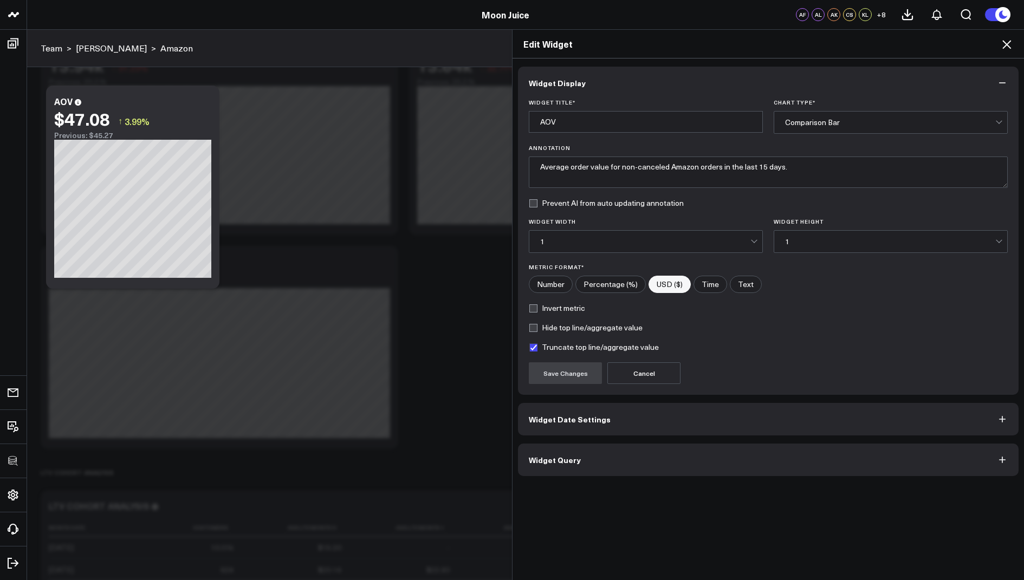
click at [563, 460] on span "Widget Query" at bounding box center [555, 460] width 52 height 9
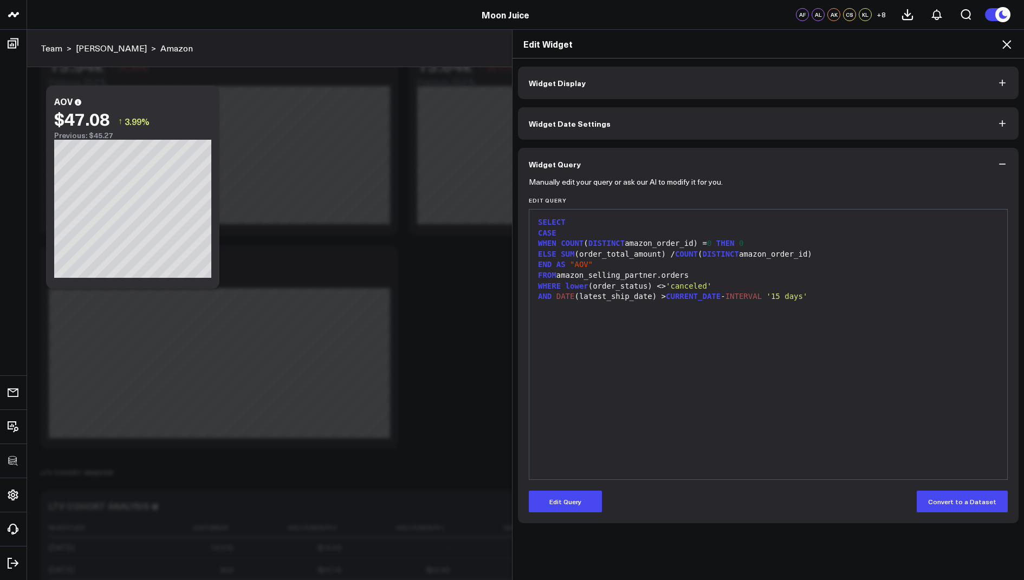
click at [1009, 46] on icon at bounding box center [1006, 44] width 9 height 9
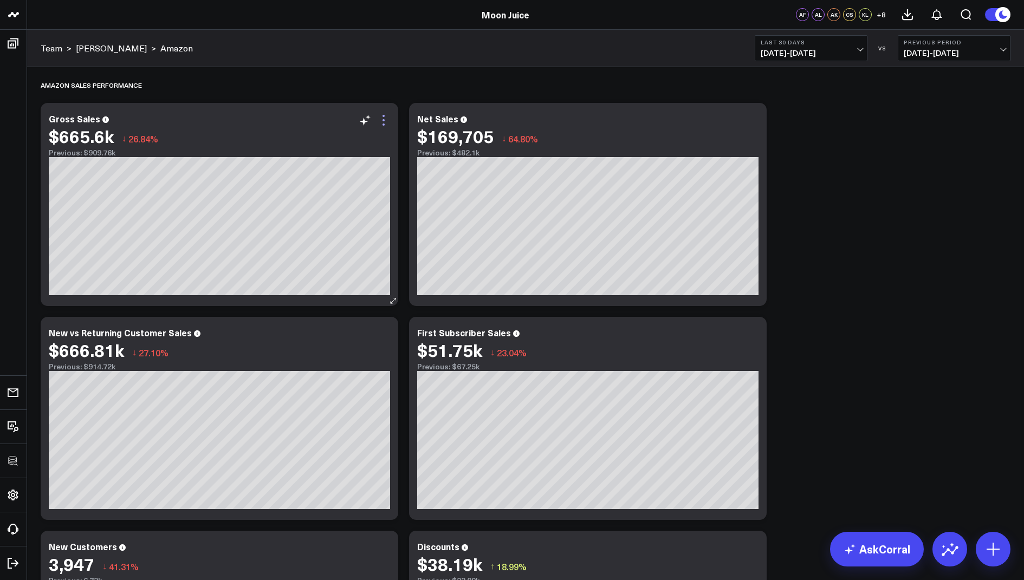
click at [384, 120] on icon at bounding box center [383, 120] width 2 height 2
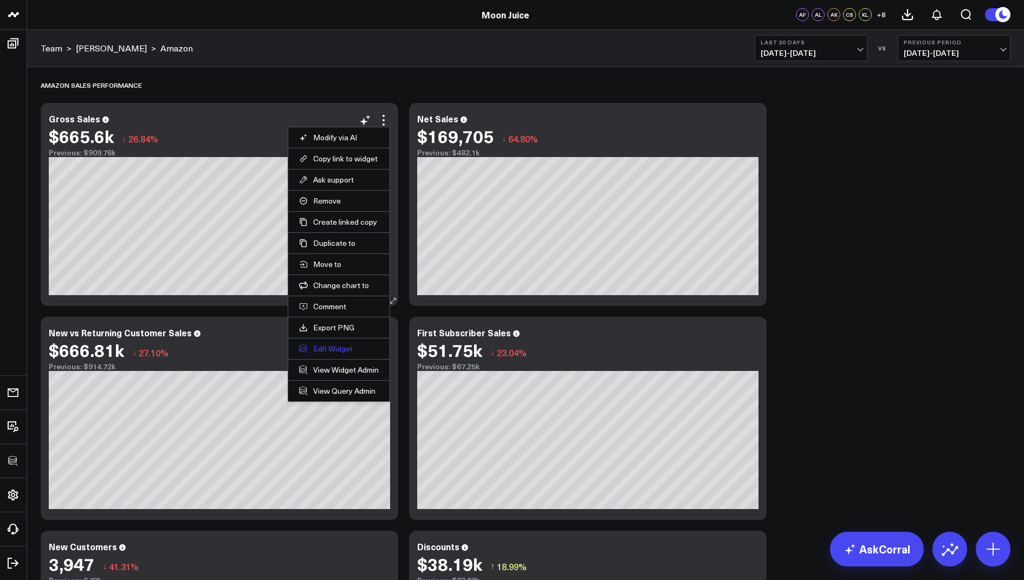
click at [319, 347] on button "Edit Widget" at bounding box center [339, 349] width 80 height 10
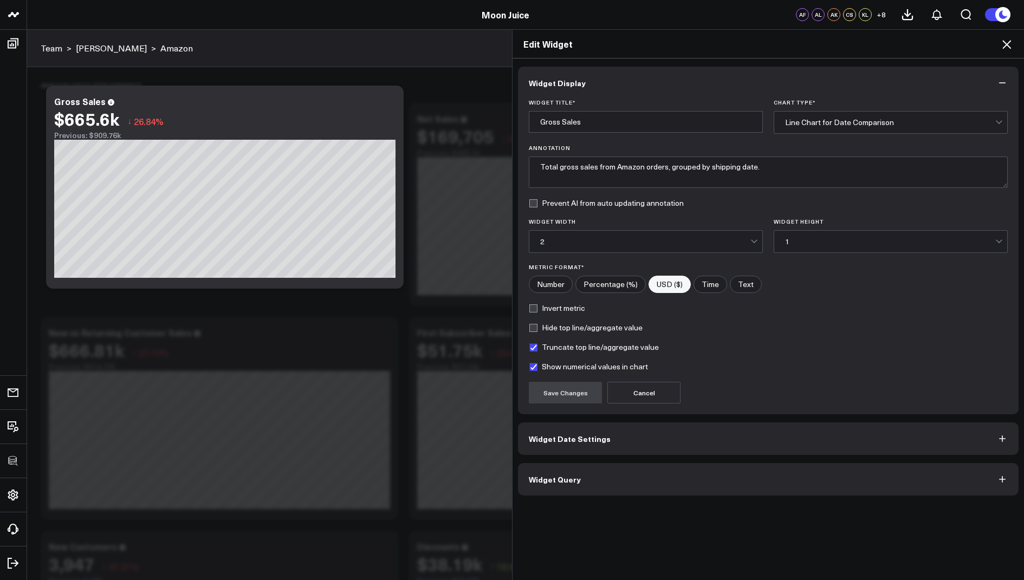
click at [556, 492] on button "Widget Query" at bounding box center [768, 479] width 501 height 33
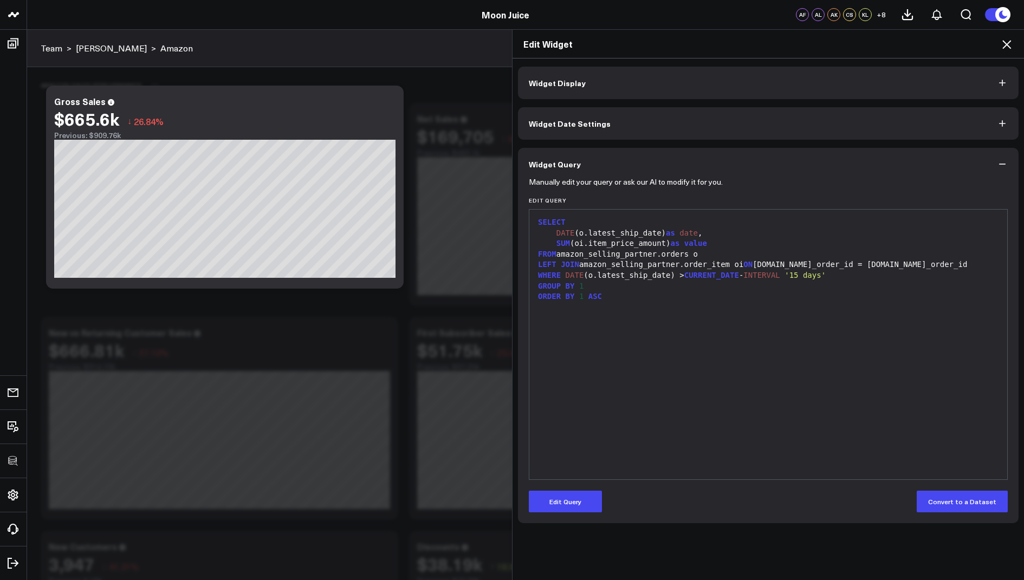
drag, startPoint x: 1005, startPoint y: 46, endPoint x: 992, endPoint y: 88, distance: 43.7
click at [1005, 46] on icon at bounding box center [1006, 44] width 9 height 9
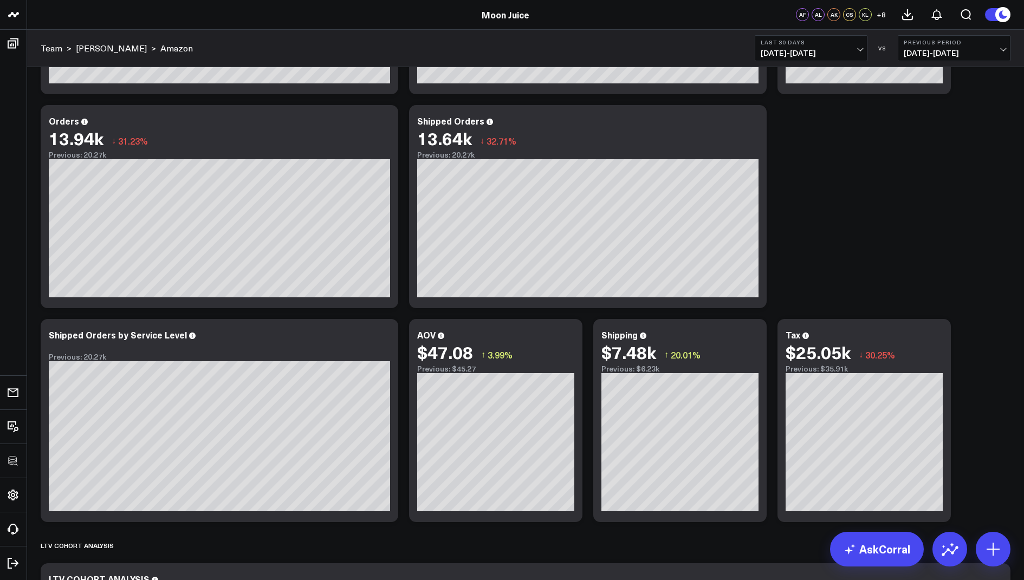
scroll to position [867, 0]
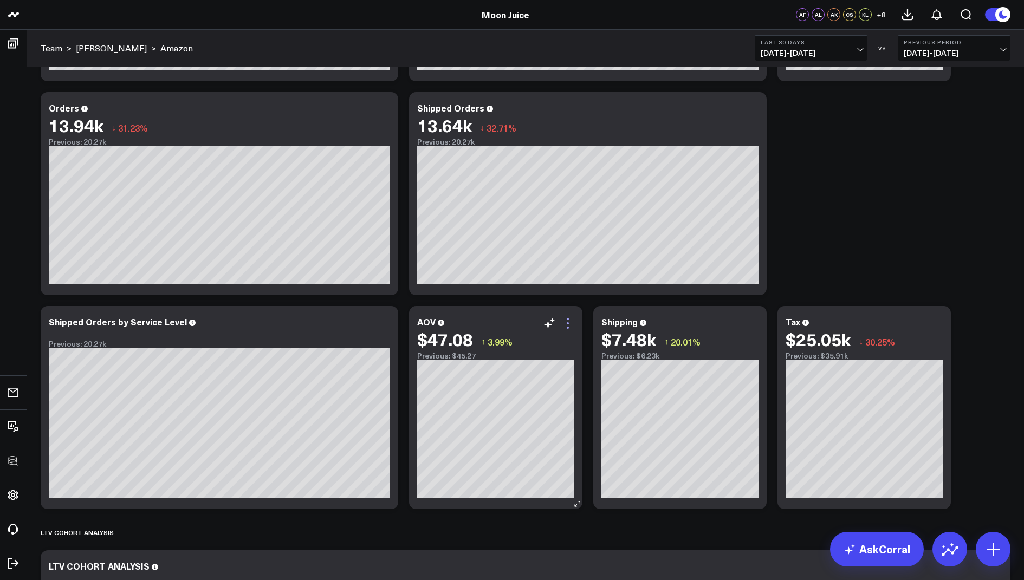
click at [562, 321] on icon at bounding box center [567, 323] width 13 height 13
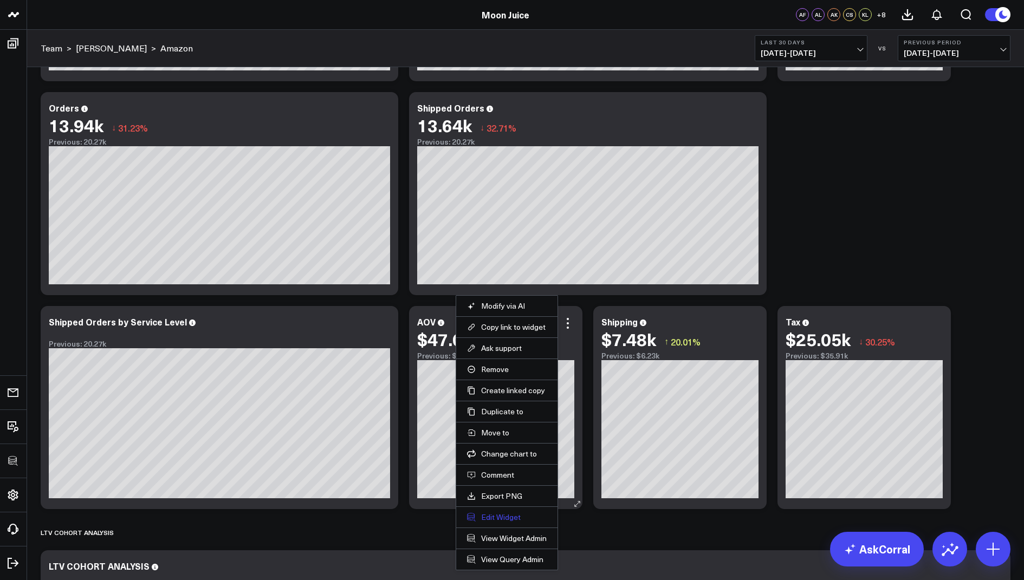
click at [505, 512] on button "Edit Widget" at bounding box center [507, 517] width 80 height 10
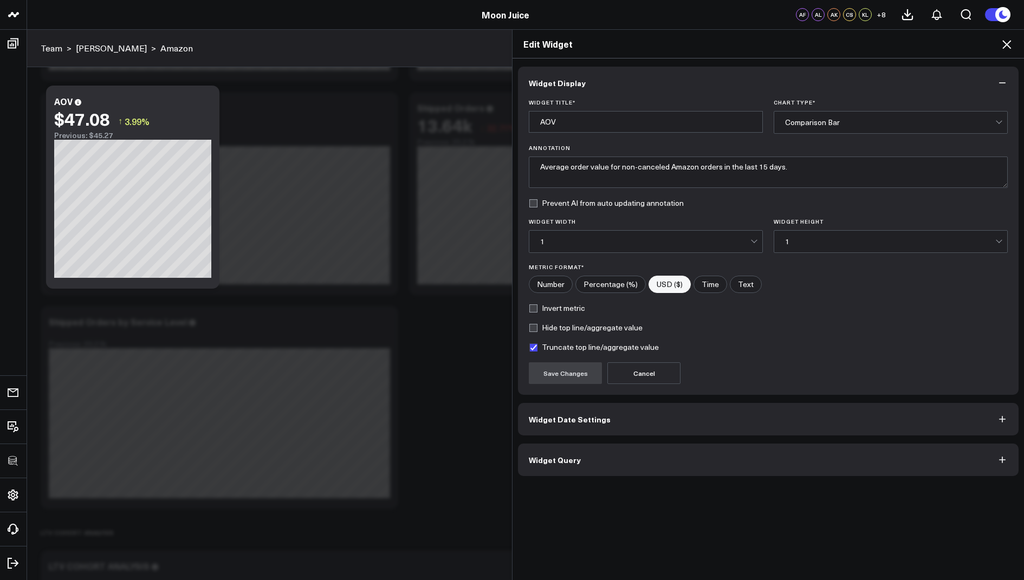
click at [595, 459] on button "Widget Query" at bounding box center [768, 460] width 501 height 33
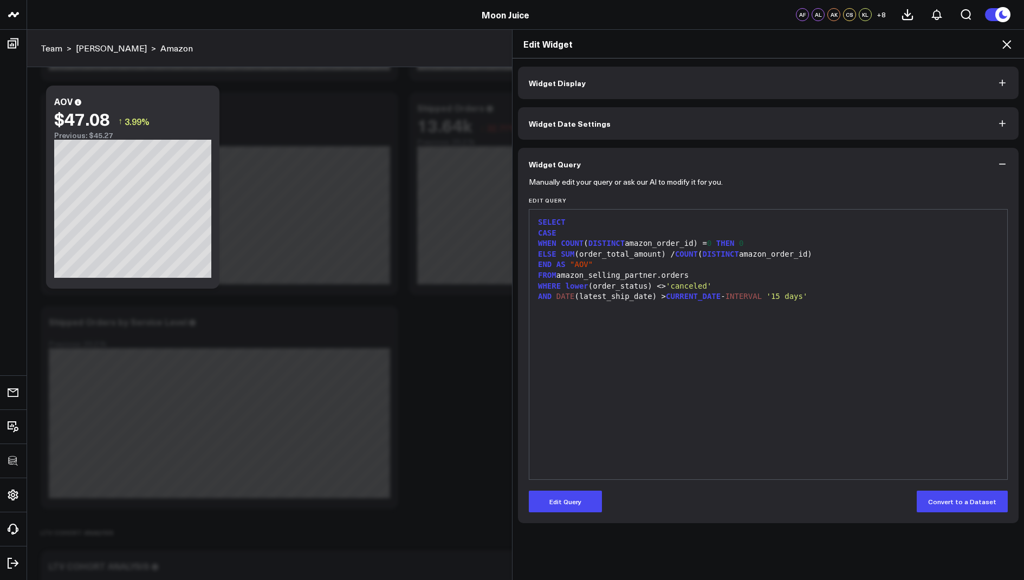
click at [1005, 46] on icon at bounding box center [1006, 44] width 9 height 9
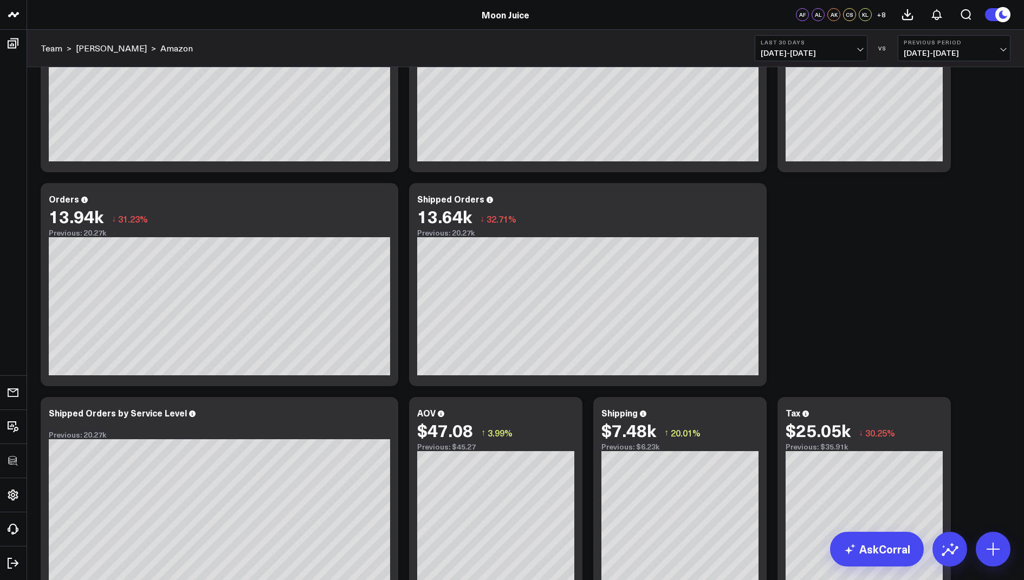
scroll to position [781, 0]
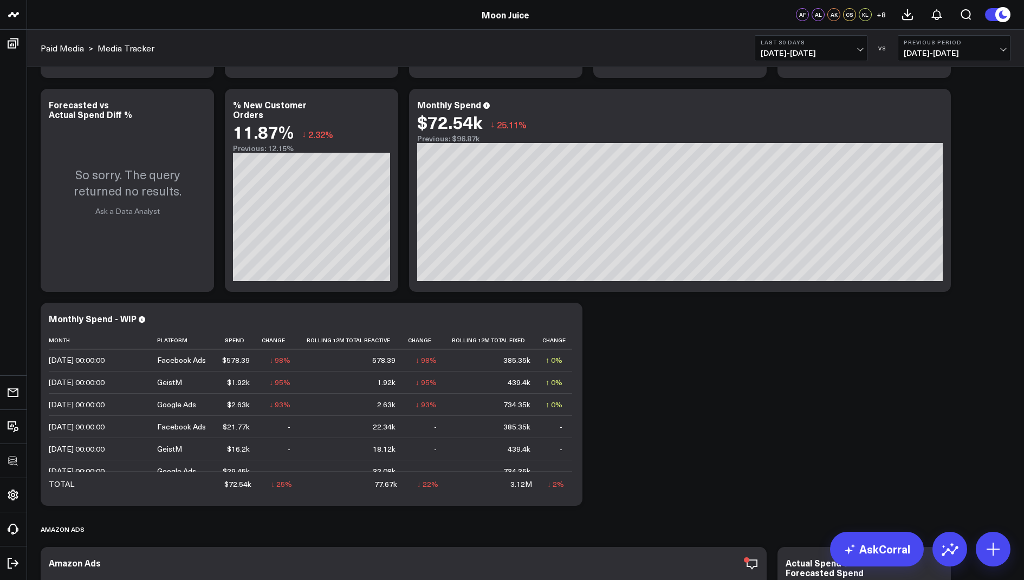
scroll to position [440, 0]
